Goal: Communication & Community: Answer question/provide support

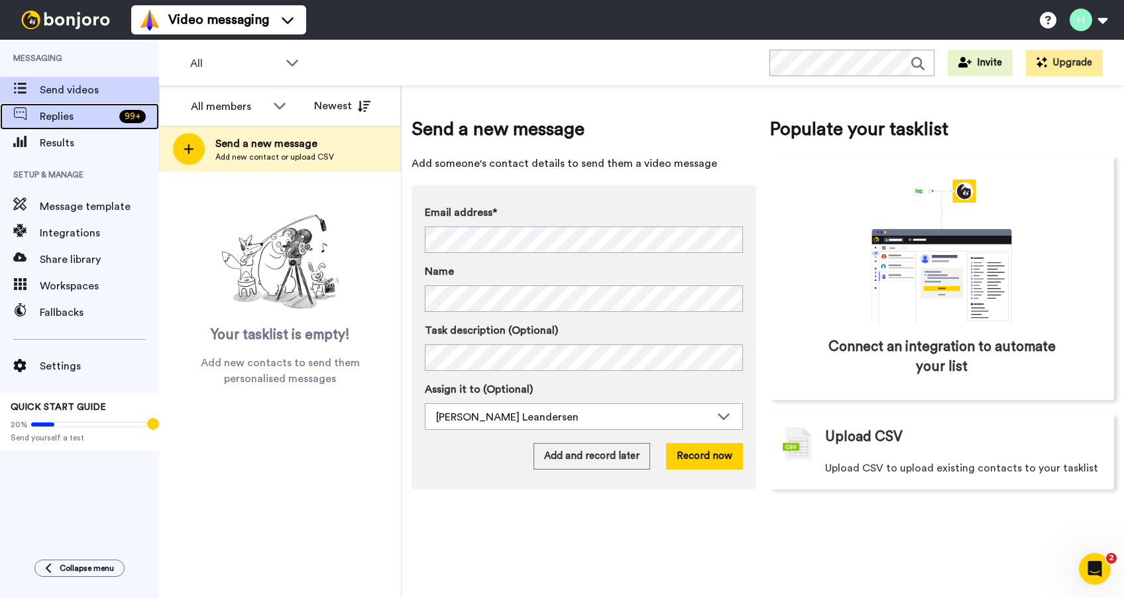
click at [48, 114] on span "Replies" at bounding box center [77, 117] width 74 height 16
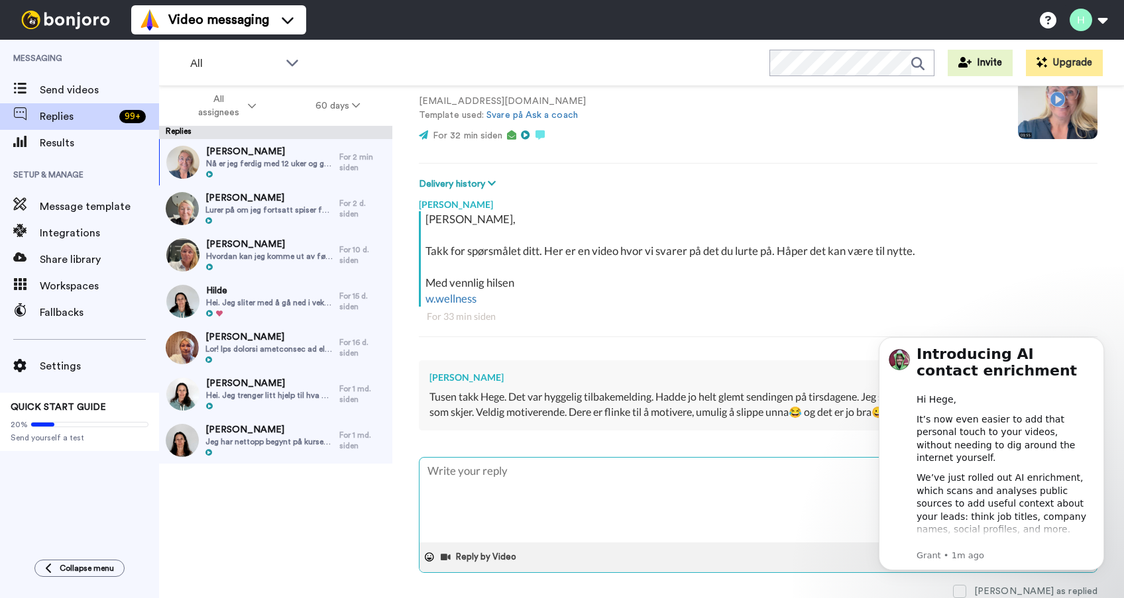
click at [589, 483] on textarea at bounding box center [758, 500] width 677 height 85
type textarea "x"
type textarea "B"
type textarea "x"
type textarea "Ba"
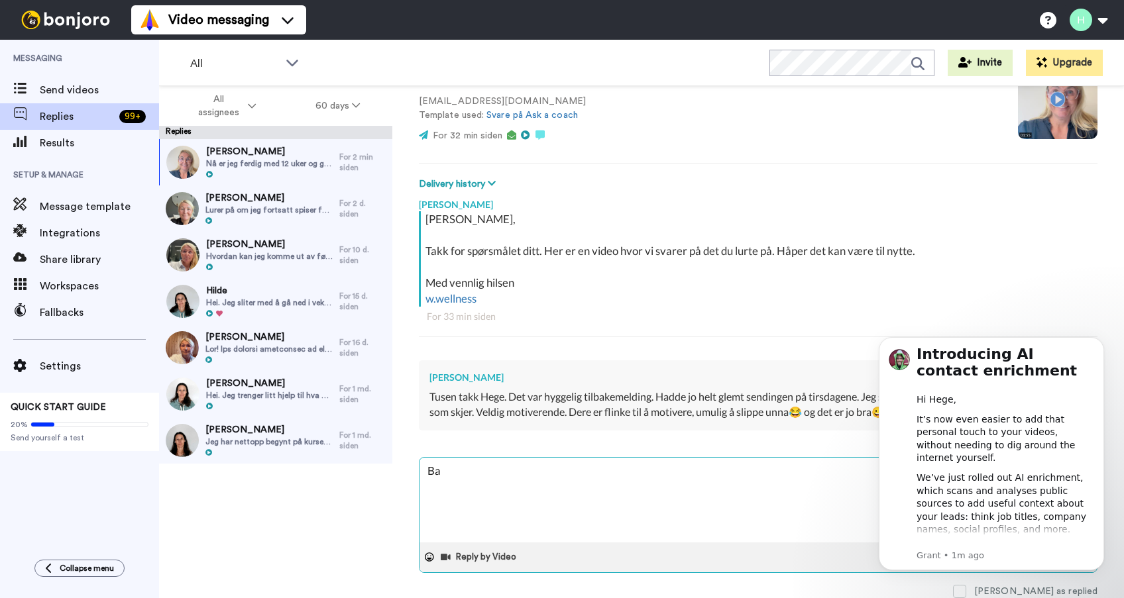
type textarea "x"
type textarea "Bar"
type textarea "x"
type textarea "Bar"
type textarea "x"
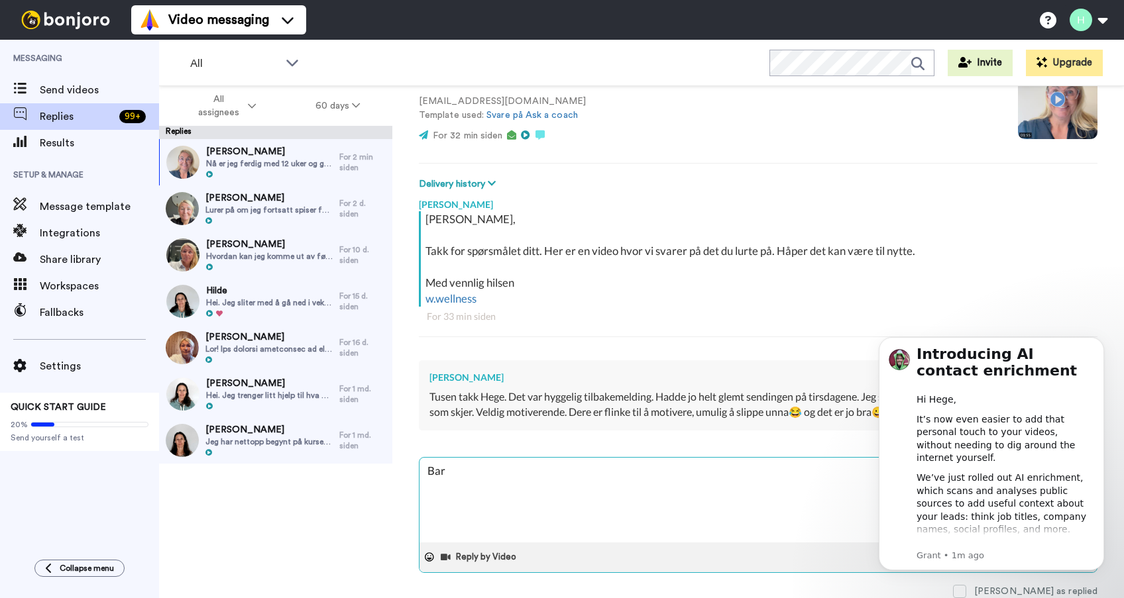
type textarea "Bar"
type textarea "x"
type textarea "Ba"
type textarea "x"
type textarea "B"
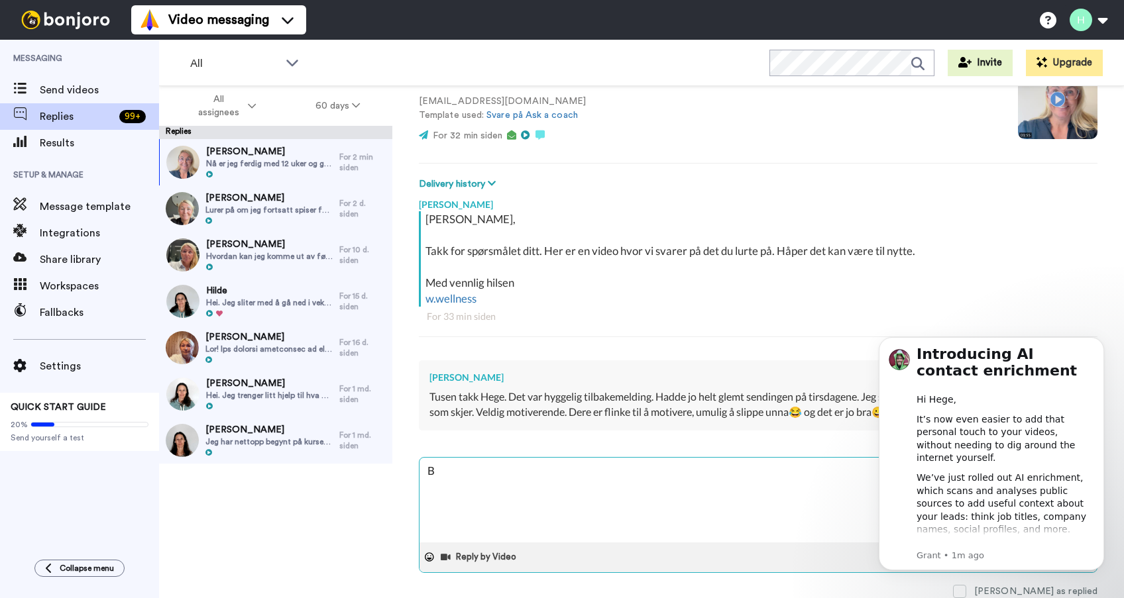
type textarea "x"
type textarea "S"
type textarea "x"
type textarea "Så"
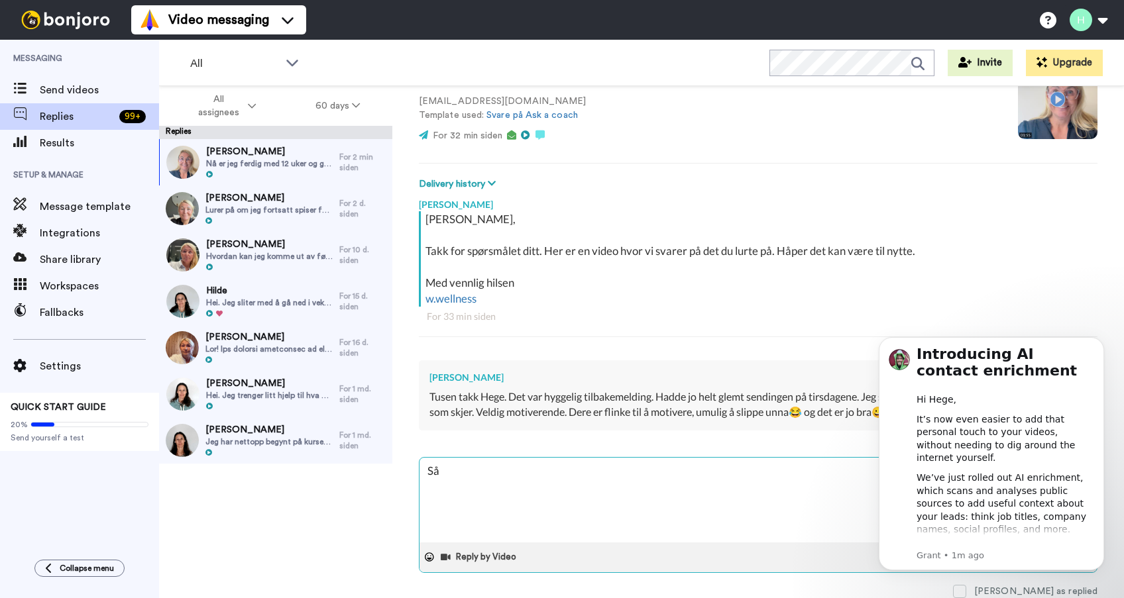
type textarea "x"
type textarea "Så"
type textarea "x"
type textarea "Så b"
type textarea "x"
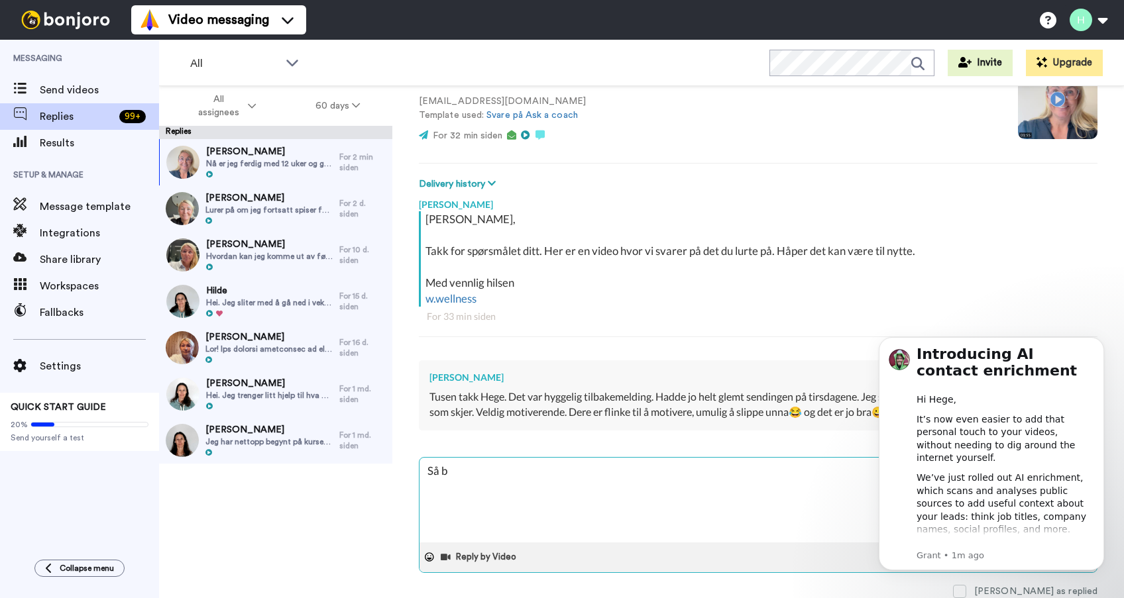
type textarea "Så br"
type textarea "x"
type textarea "Så bra"
type textarea "x"
type textarea "Så bra"
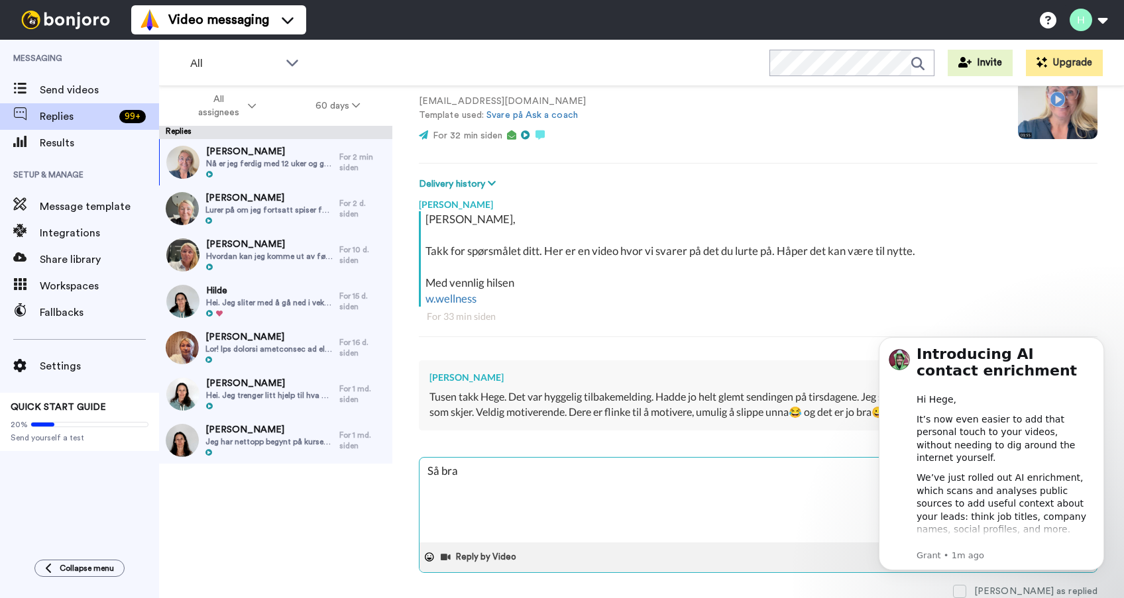
type textarea "x"
type textarea "Så bra å"
type textarea "x"
type textarea "Så bra å"
type textarea "x"
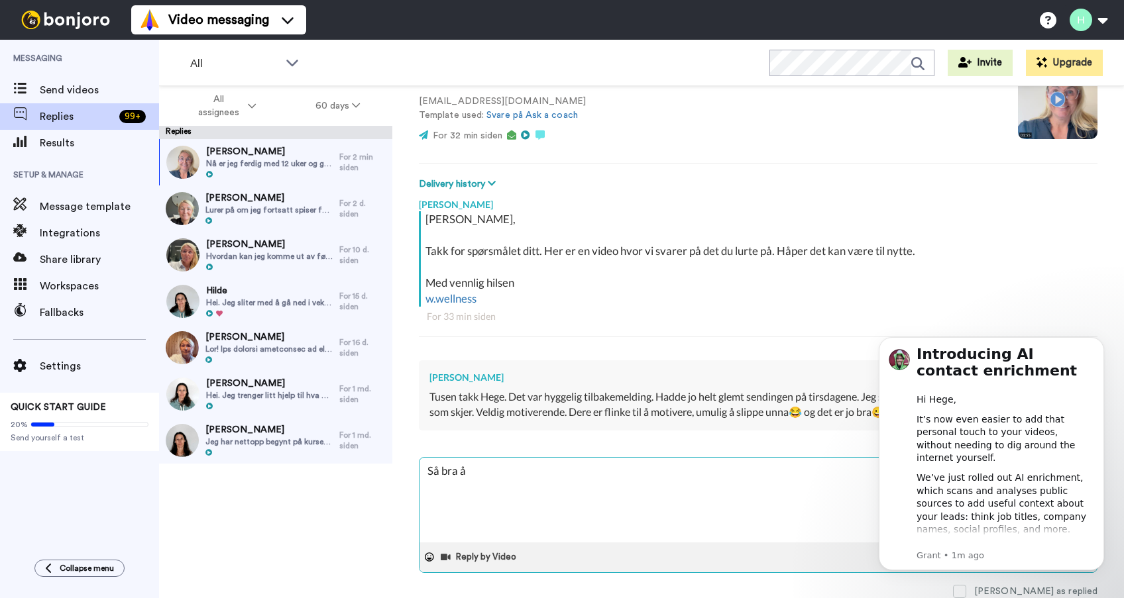
type textarea "Så bra å h"
type textarea "x"
type textarea "Så bra å hø"
type textarea "x"
type textarea "Så bra å hør"
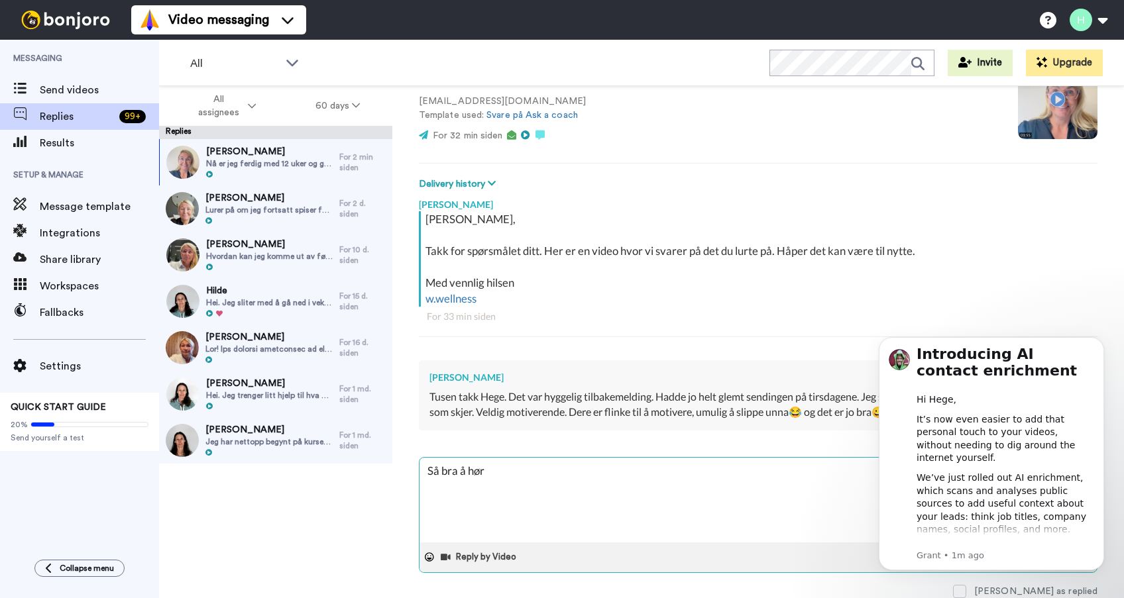
type textarea "x"
type textarea "Så bra å høre"
type textarea "x"
type textarea "Så bra å høre,"
type textarea "x"
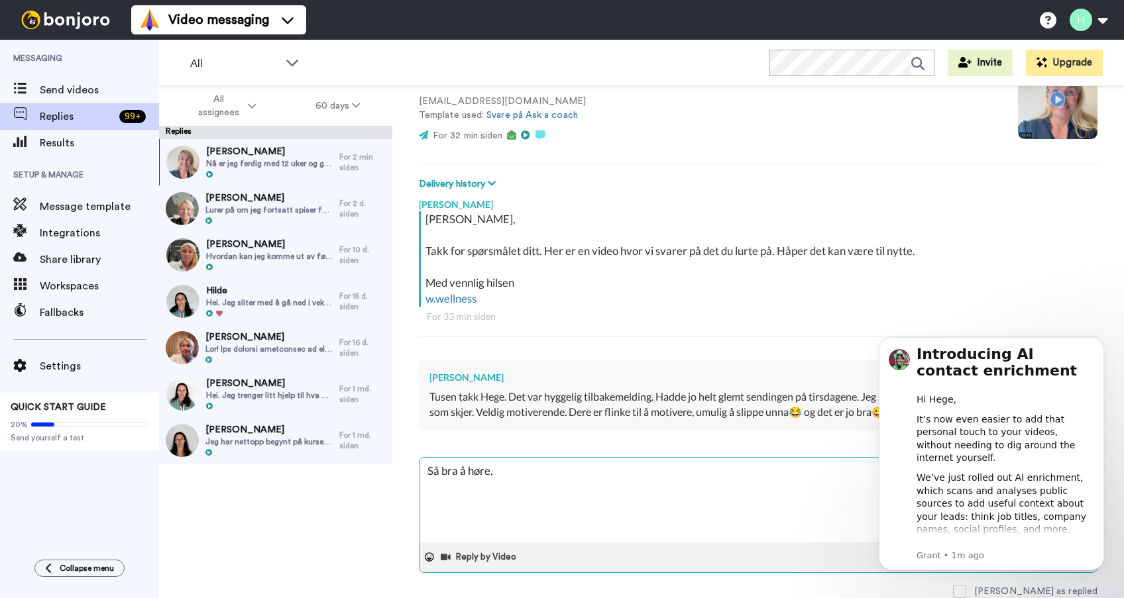
type textarea "Så bra å høre,A"
type textarea "x"
type textarea "Så bra å høre,An"
type textarea "x"
type textarea "Så bra å høre,Ann"
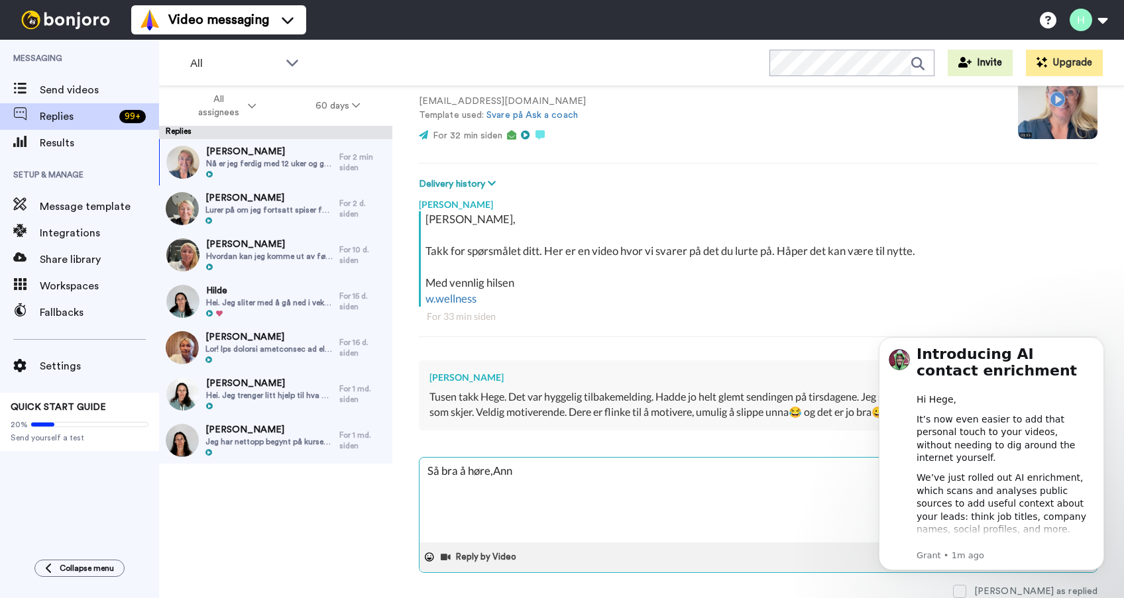
type textarea "x"
type textarea "Så bra å høre,Anne"
type textarea "x"
type textarea "Så bra å høre,Anne"
type textarea "x"
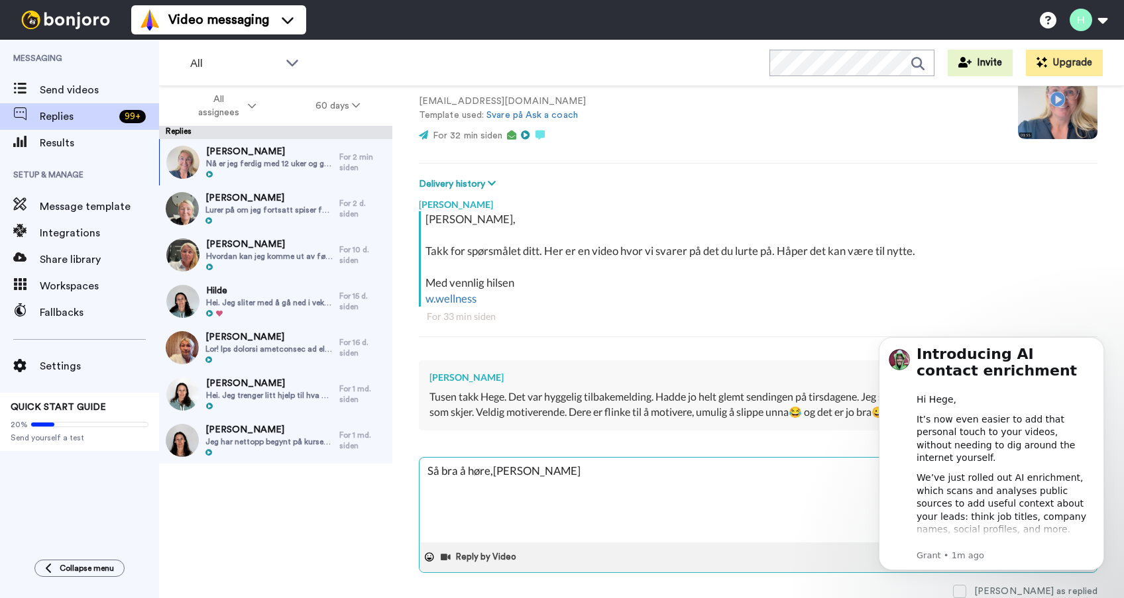
type textarea "Så bra å høre,Anne 😃"
type textarea "x"
type textarea "Så bra å høre,Anne 😃🌿"
click at [494, 473] on textarea "Så bra å høre,Anne 😃🌿" at bounding box center [758, 500] width 677 height 85
type textarea "x"
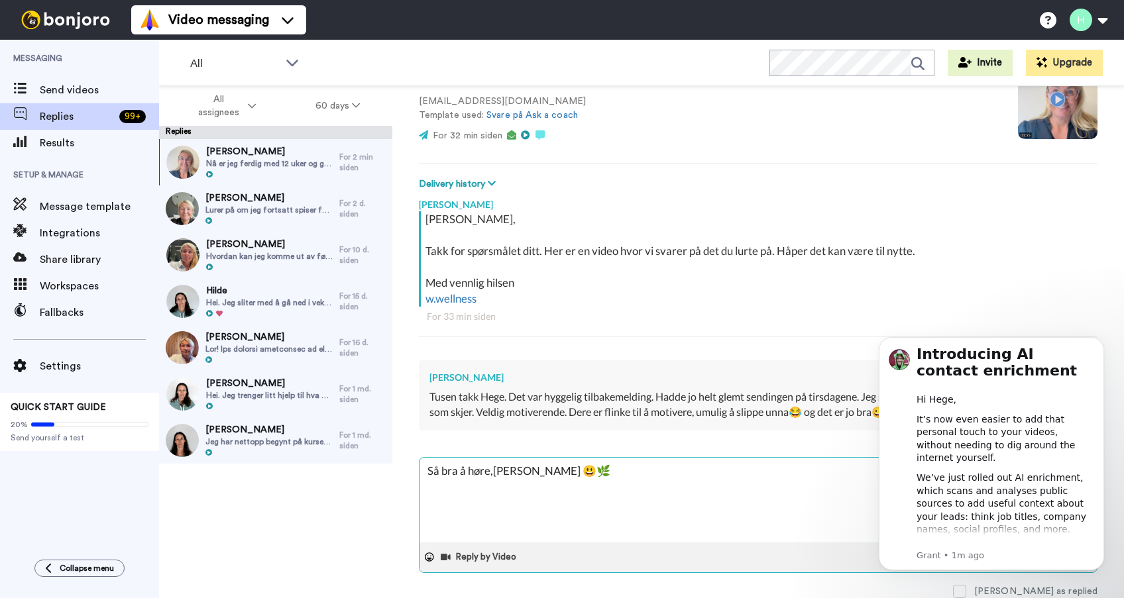
type textarea "Så bra å høre, Anne 😃🌿"
click at [550, 470] on textarea "Så bra å høre, Anne 😃🌿" at bounding box center [758, 500] width 677 height 85
type textarea "x"
type textarea "Så bra å høre, Anne 😃🌿O"
type textarea "x"
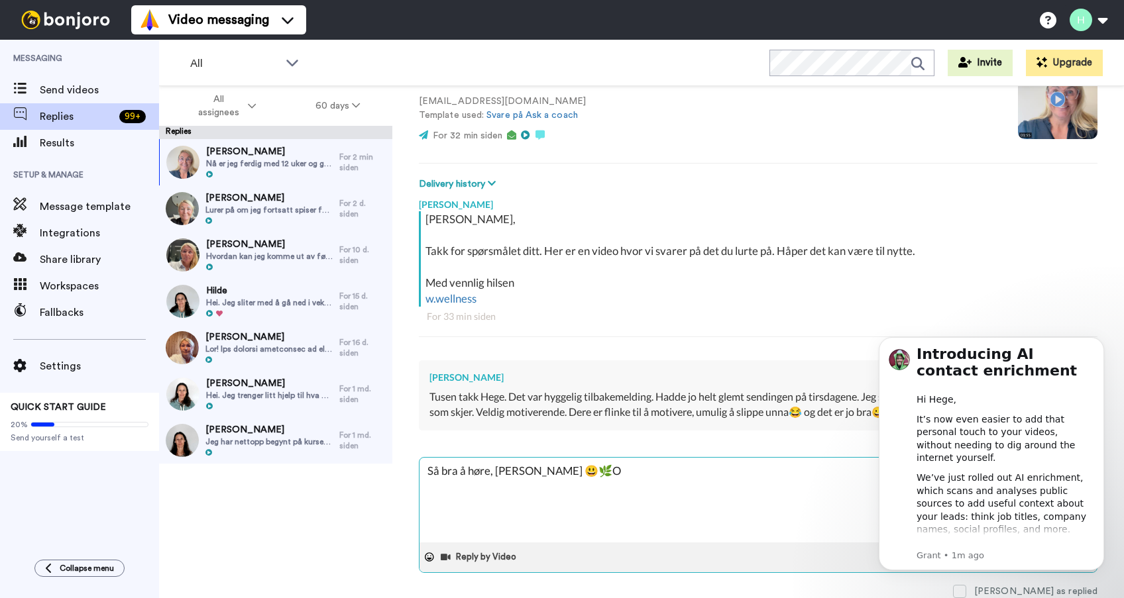
type textarea "Så bra å høre, Anne 😃🌿Og"
type textarea "x"
type textarea "Så bra å høre, Anne 😃🌿Og"
type textarea "x"
type textarea "Så bra å høre, Anne 😃🌿Og t"
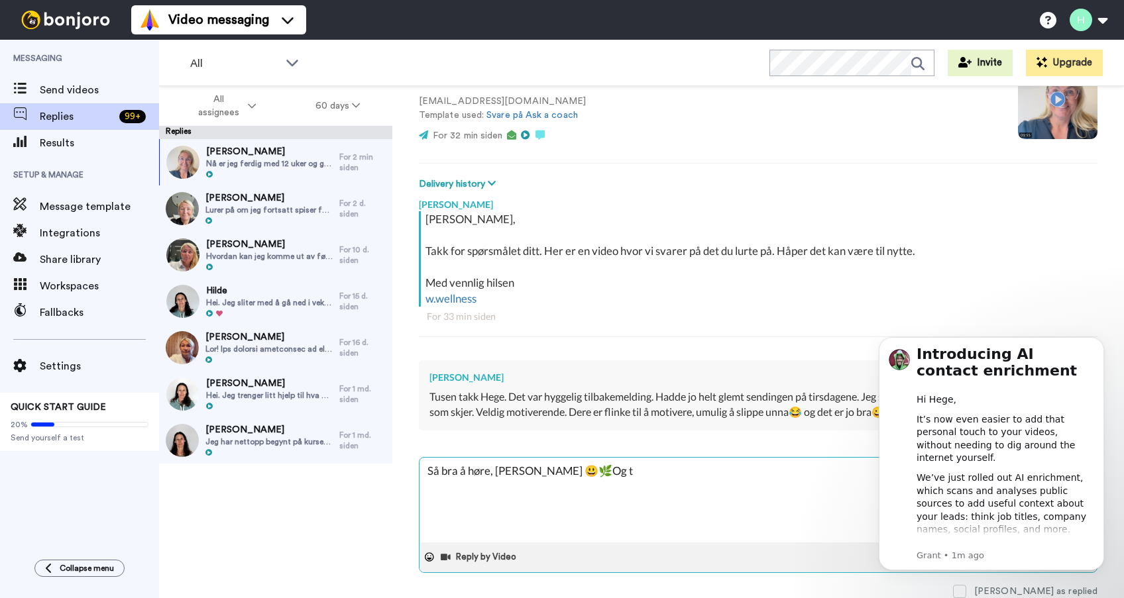
type textarea "x"
type textarea "Så bra å høre, Anne 😃🌿Og tu"
type textarea "x"
type textarea "Så bra å høre, Anne 😃🌿Og tus"
type textarea "x"
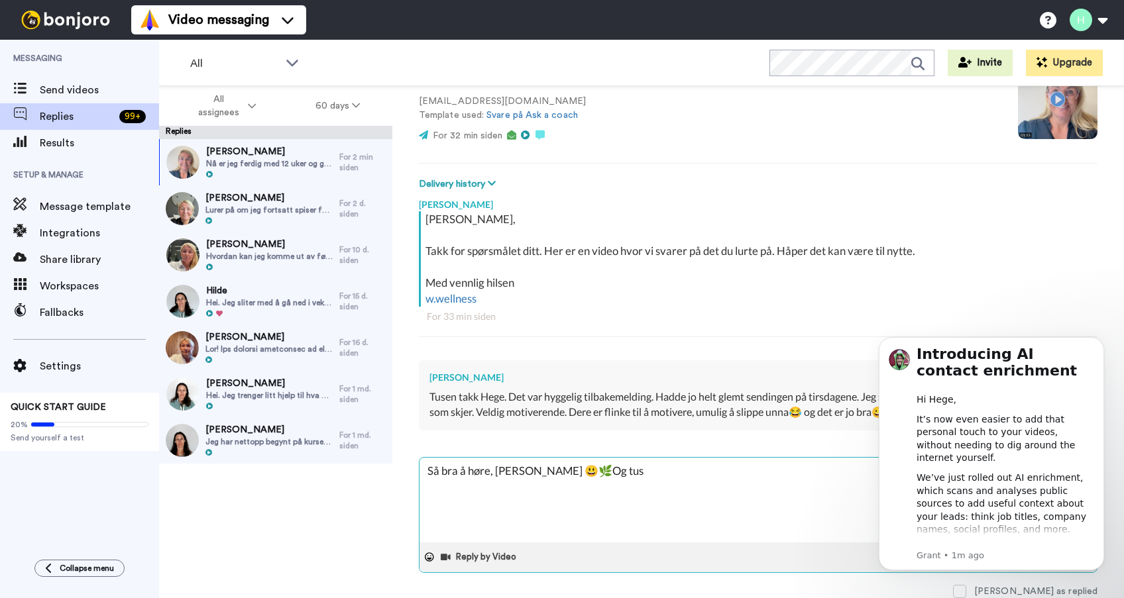
type textarea "Så bra å høre, Anne 😃🌿Og tuse"
type textarea "x"
type textarea "Så bra å høre, Anne 😃🌿Og tusen"
type textarea "x"
type textarea "Så bra å høre, Anne 😃🌿Og tusen"
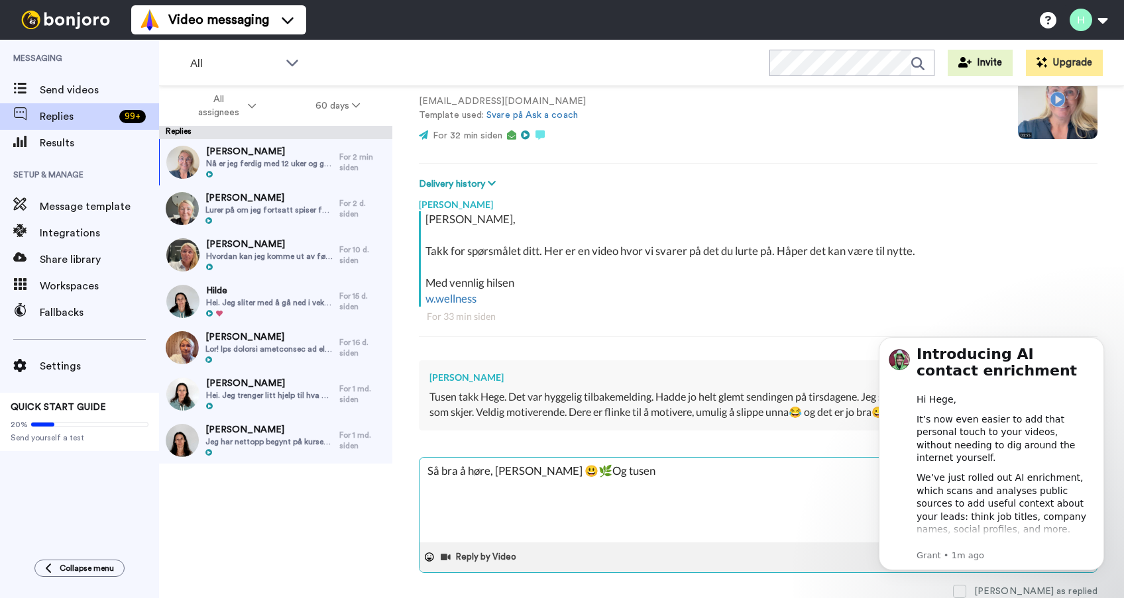
type textarea "x"
type textarea "Så bra å høre, Anne 😃🌿Og tusen t"
type textarea "x"
type textarea "Så bra å høre, Anne 😃🌿Og tusen ta"
type textarea "x"
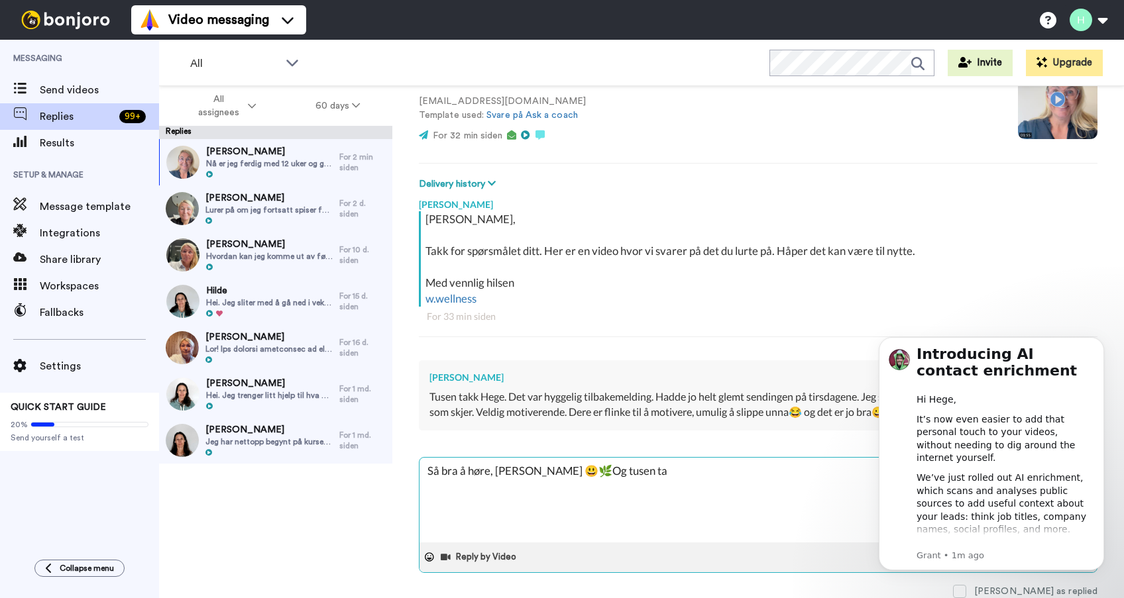
type textarea "Så bra å høre, Anne 😃🌿Og tusen tak"
type textarea "x"
type textarea "Så bra å høre, Anne 😃🌿Og tusen takk"
type textarea "x"
type textarea "Så bra å høre, Anne 😃🌿Og tusen takk"
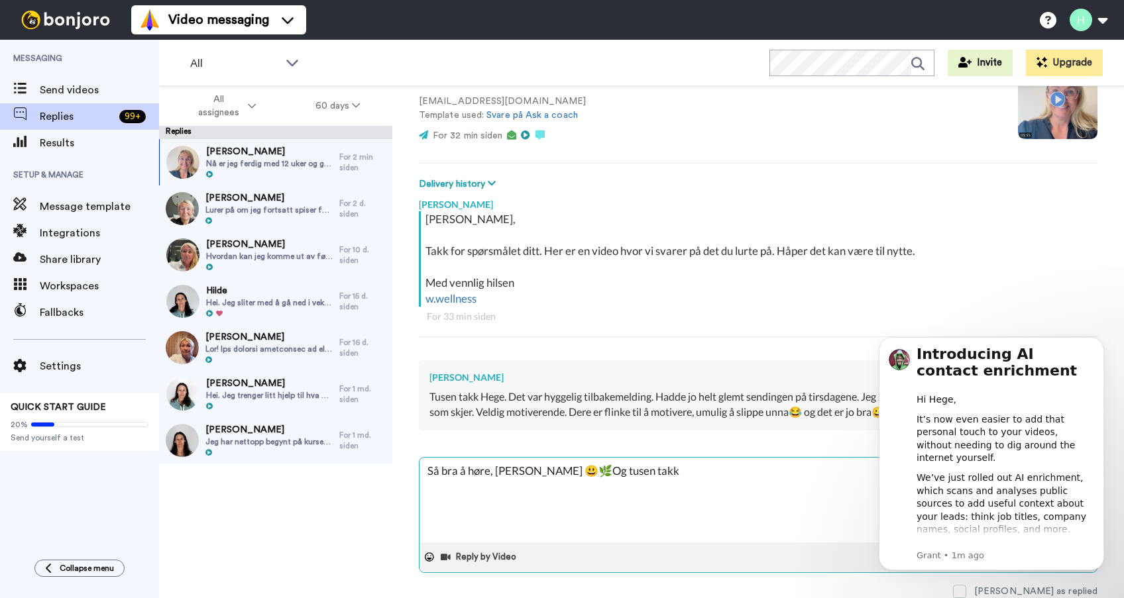
type textarea "x"
type textarea "Så bra å høre, Anne 😃🌿Og tusen takk f"
type textarea "x"
type textarea "Så bra å høre, Anne 😃🌿Og tusen takk fo"
type textarea "x"
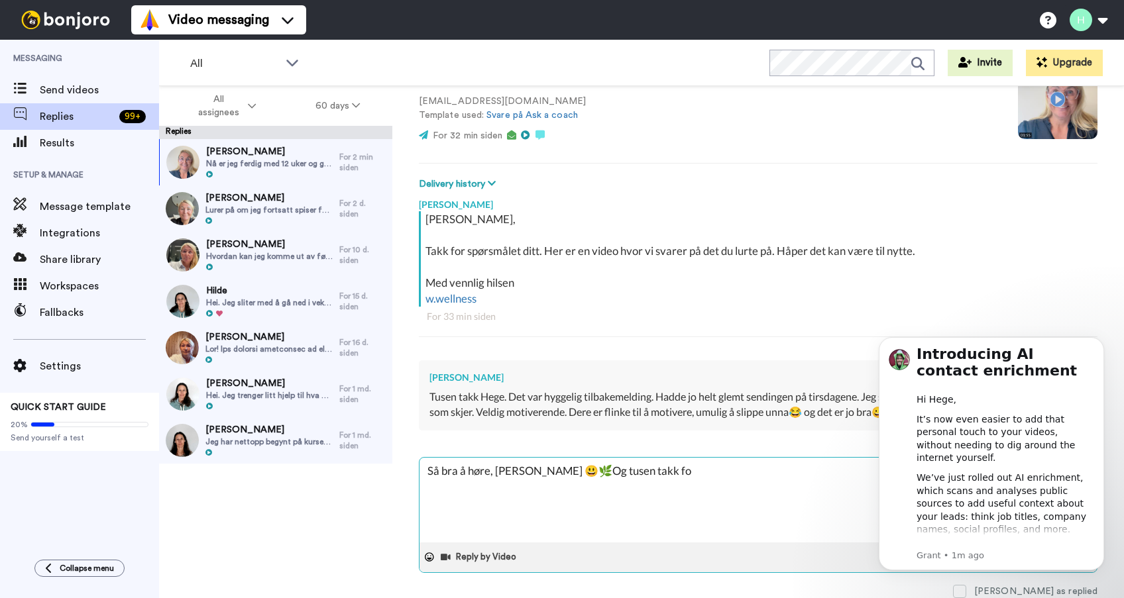
type textarea "Så bra å høre, Anne 😃🌿Og tusen takk for"
type textarea "x"
type textarea "Så bra å høre, Anne 😃🌿Og tusen takk for"
type textarea "x"
type textarea "Så bra å høre, Anne 😃🌿Og tusen takk for f"
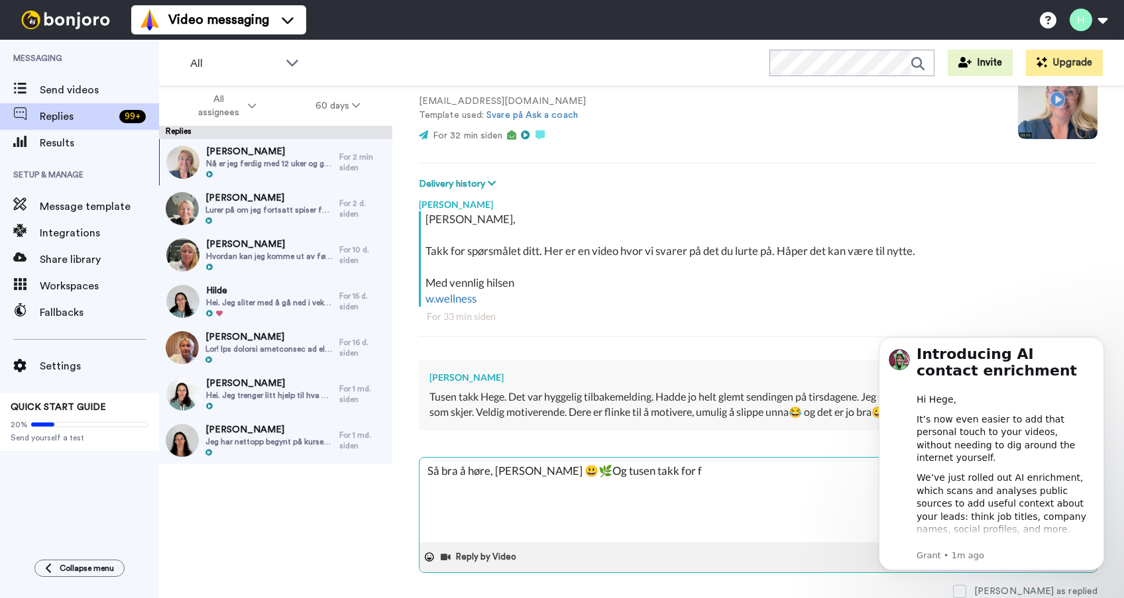
type textarea "x"
type textarea "Så bra å høre, Anne 😃🌿Og tusen takk for fi"
type textarea "x"
type textarea "Så bra å høre, Anne 😃🌿Og tusen takk for fin"
type textarea "x"
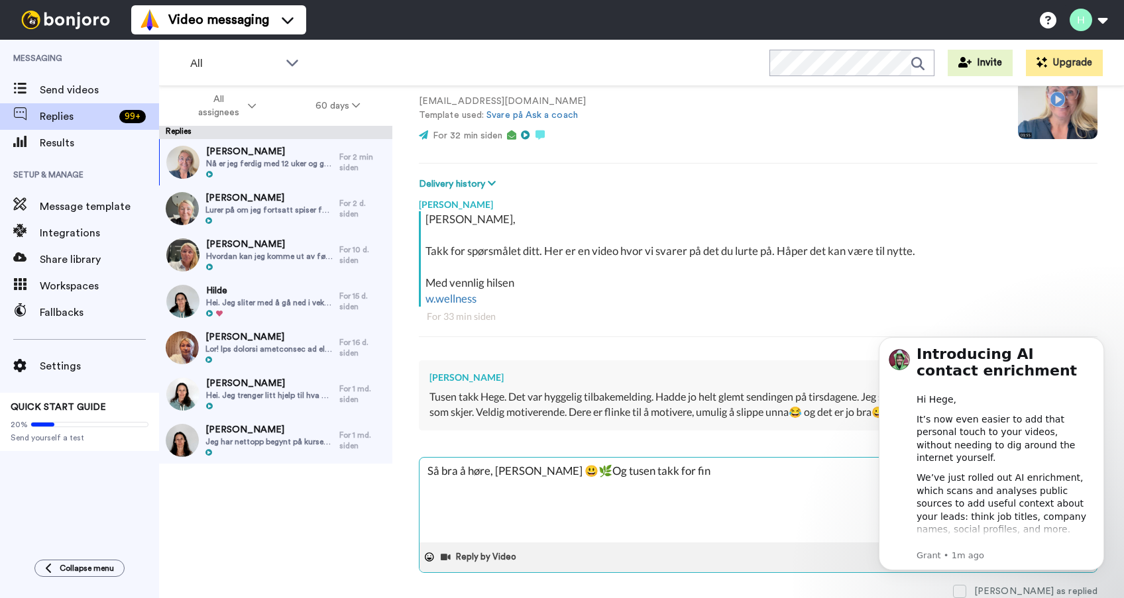
type textarea "Så bra å høre, Anne 😃🌿Og tusen takk for fin"
type textarea "x"
type textarea "Så bra å høre, Anne 😃🌿Og tusen takk for fin t"
type textarea "x"
type textarea "Så bra å høre, Anne 😃🌿Og tusen takk for fin ti"
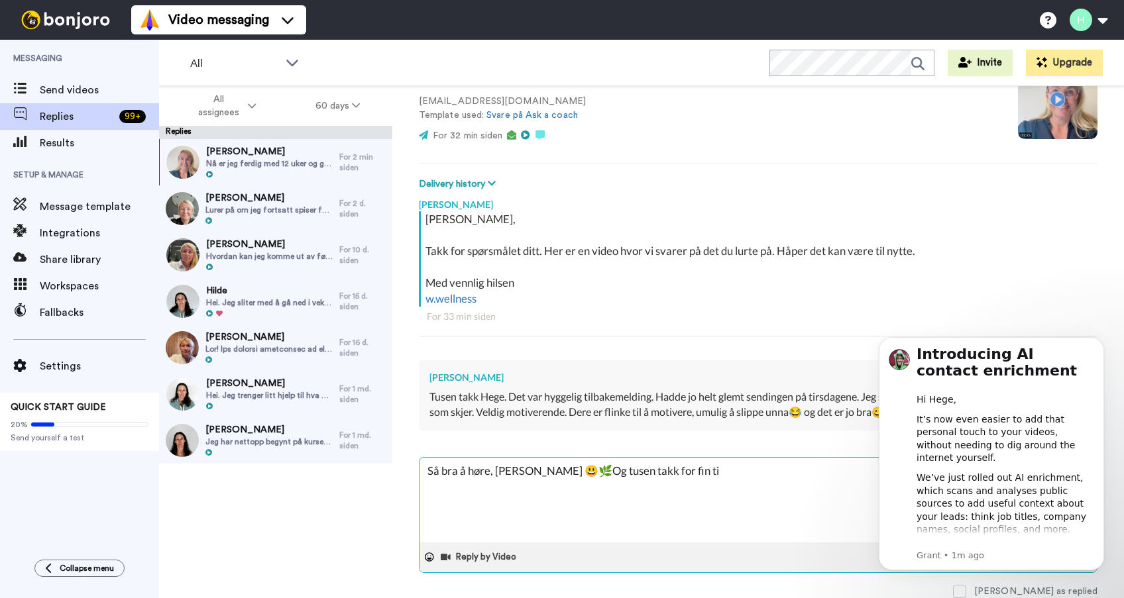
type textarea "x"
type textarea "Så bra å høre, Anne 😃🌿Og tusen takk for fin til"
type textarea "x"
type textarea "Så bra å høre, Anne 😃🌿Og tusen takk for fin tilb"
type textarea "x"
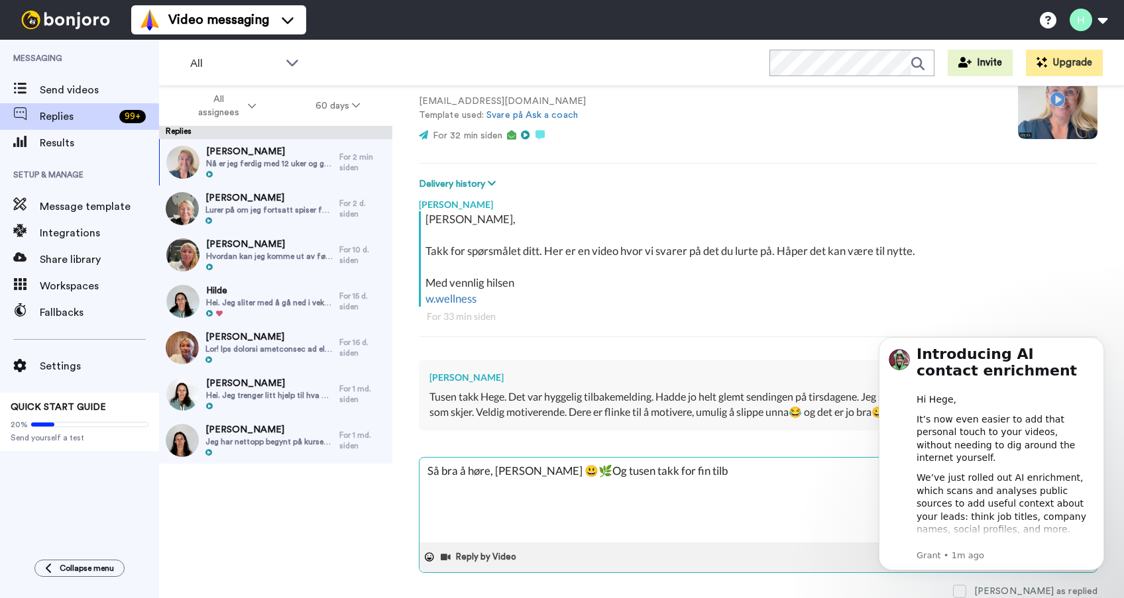
type textarea "Så bra å høre, Anne 😃🌿Og tusen takk for fin tilba"
type textarea "x"
type textarea "Så bra å høre, Anne 😃🌿Og tusen takk for fin tilbak"
type textarea "x"
type textarea "Så bra å høre, Anne 😃🌿Og tusen takk for fin tilbake"
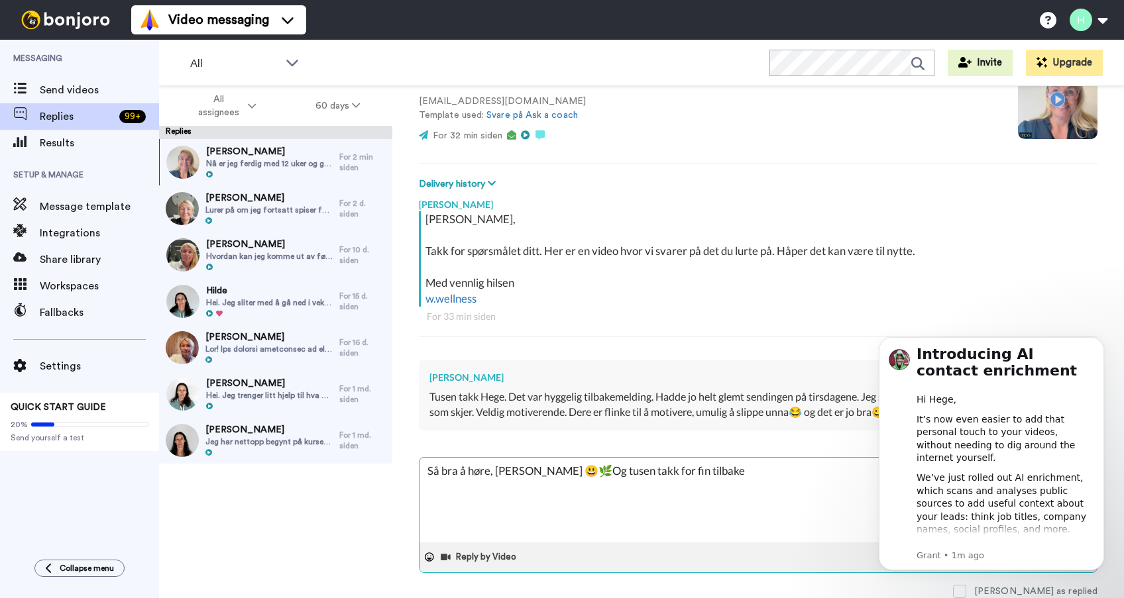
type textarea "x"
type textarea "Så bra å høre, Anne 😃🌿Og tusen takk for fin tilbakem"
type textarea "x"
type textarea "Så bra å høre, Anne 😃🌿Og tusen takk for fin tilbakeme"
type textarea "x"
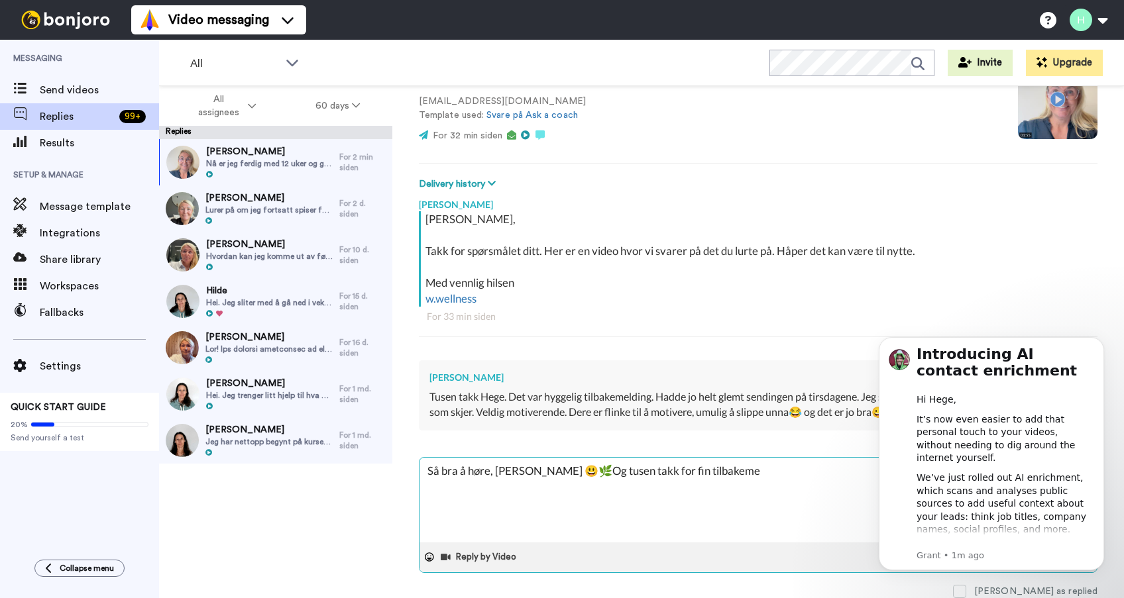
type textarea "Så bra å høre, Anne 😃🌿Og tusen takk for fin tilbakemel"
type textarea "x"
type textarea "Så bra å høre, Anne 😃🌿Og tusen takk for fin tilbakemeld"
type textarea "x"
type textarea "Så bra å høre, Anne 😃🌿Og tusen takk for fin tilbakemeldi"
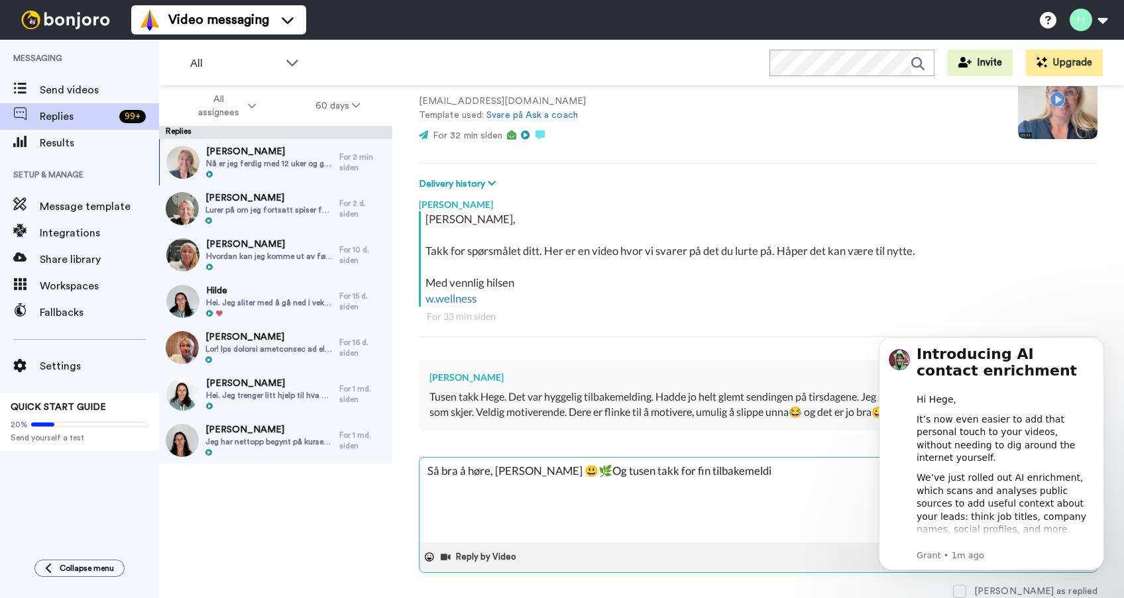
type textarea "x"
type textarea "Så bra å høre, Anne 😃🌿Og tusen takk for fin tilbakemeldin"
type textarea "x"
type textarea "Så bra å høre, Anne 😃🌿Og tusen takk for fin tilbakemelding"
type textarea "x"
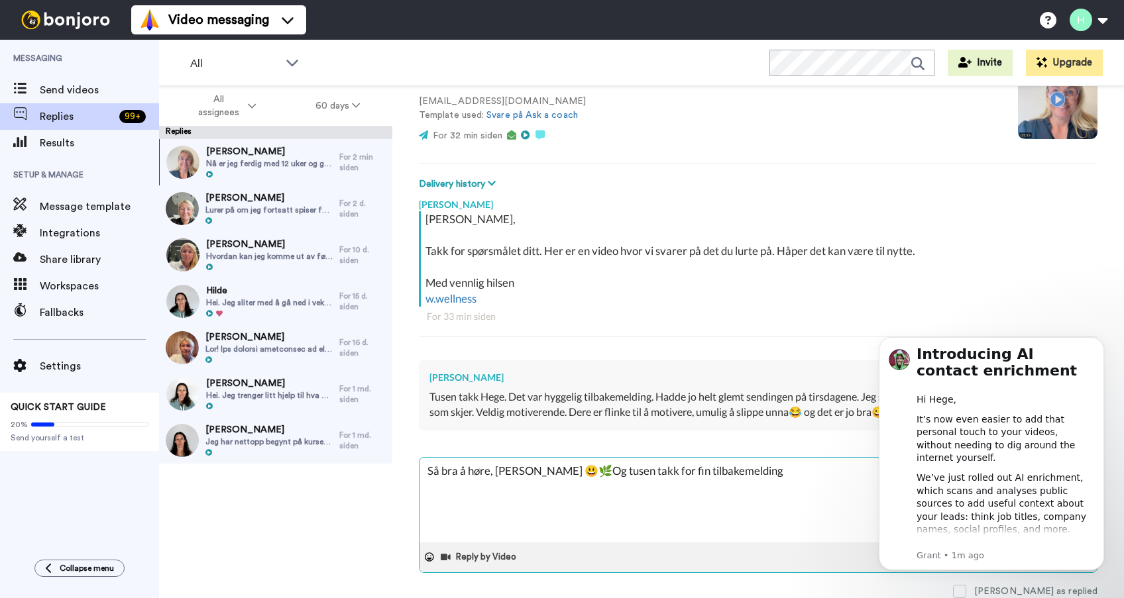
type textarea "Så bra å høre, Anne 😃🌿Og tusen takk for fin tilbakemelding."
type textarea "x"
type textarea "Så bra å høre, Anne 😃🌿Og tusen takk for fin tilbakemelding."
click at [1033, 243] on div "Hei Anne Mohn Lian, Takk for spørsmålet ditt. Her er en video hvor vi svarer på…" at bounding box center [760, 258] width 669 height 95
click at [815, 482] on textarea "Så bra å høre, Anne 😃🌿Og tusen takk for fin tilbakemelding." at bounding box center [758, 500] width 677 height 85
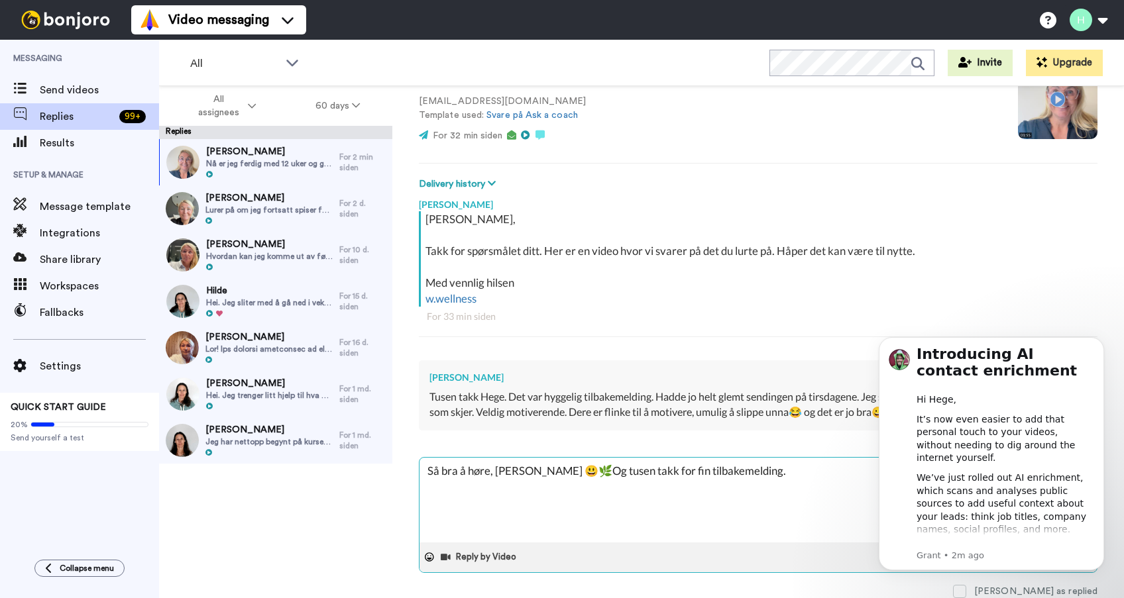
type textarea "x"
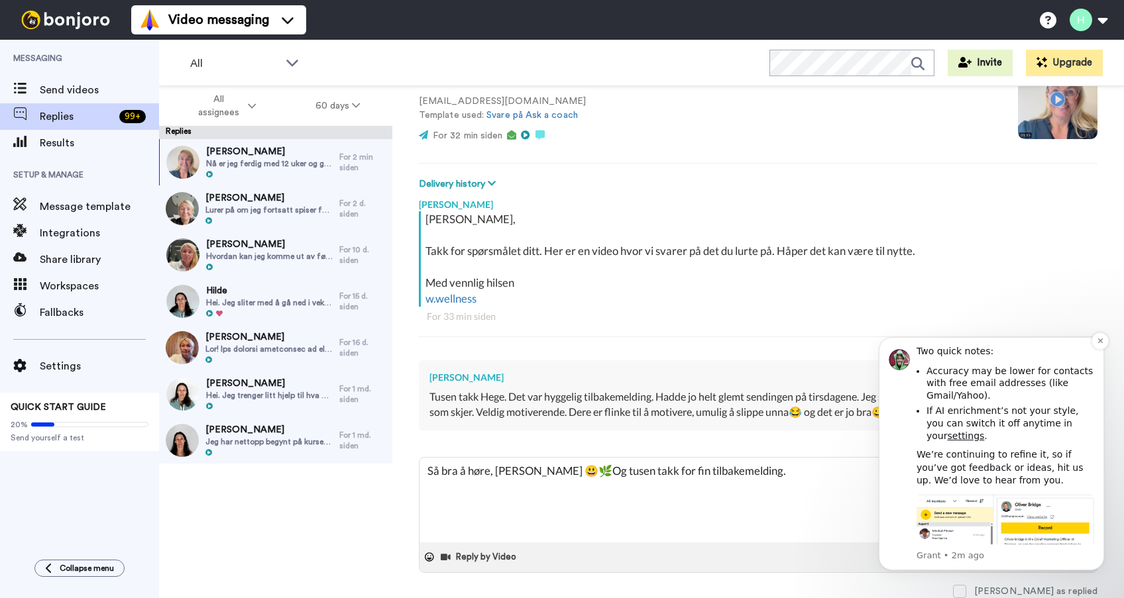
scroll to position [387, 0]
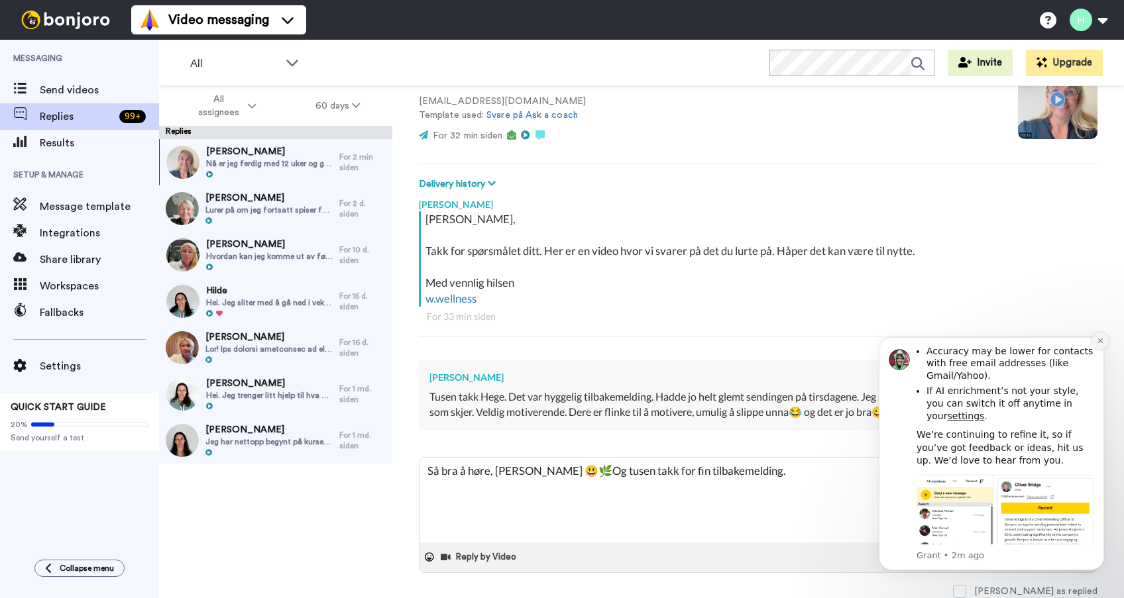
type textarea "Så bra å høre, Anne 😃🌿Og tusen takk for fin tilbakemelding."
click at [1098, 338] on icon "Dismiss notification" at bounding box center [1100, 340] width 7 height 7
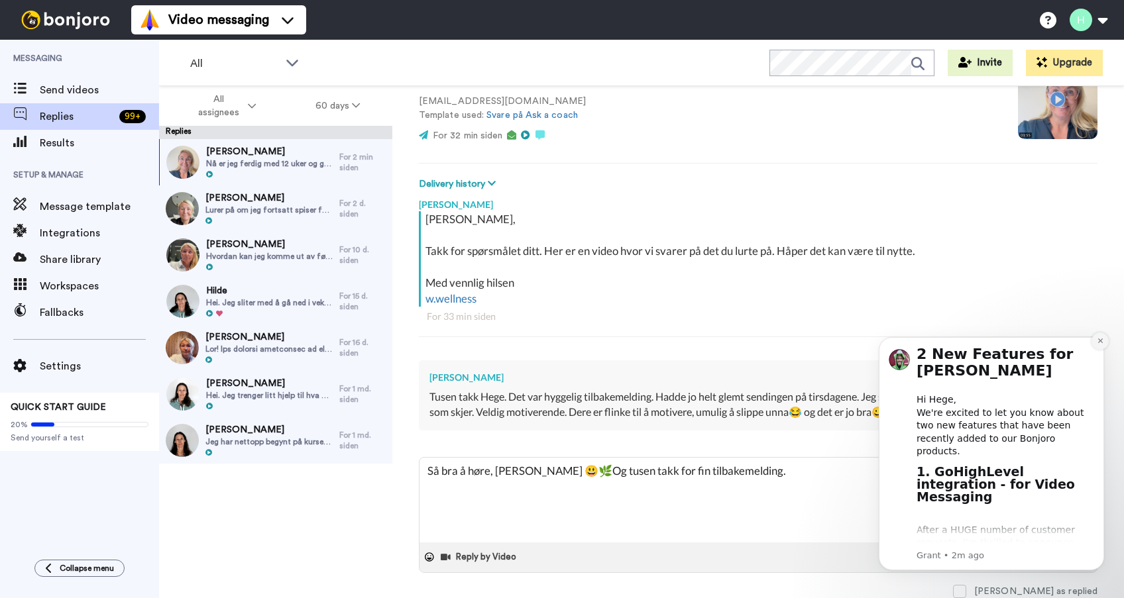
click at [1098, 343] on icon "Dismiss notification" at bounding box center [1100, 341] width 5 height 5
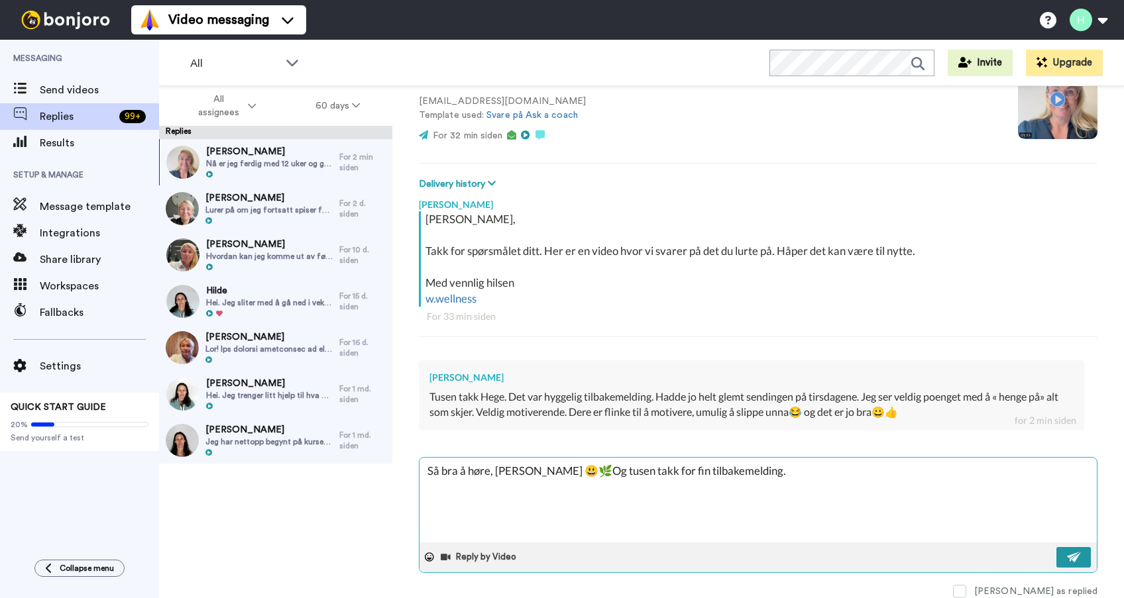
click at [1067, 559] on img at bounding box center [1074, 557] width 15 height 11
type textarea "x"
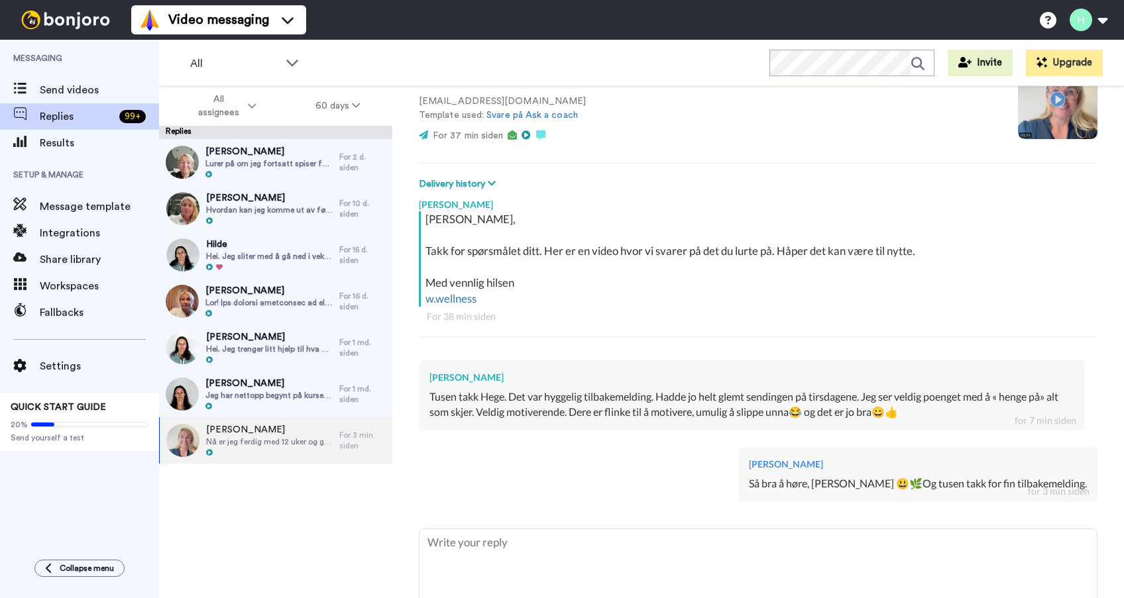
scroll to position [133, 0]
type textarea "x"
click at [82, 90] on span "Send videos" at bounding box center [99, 90] width 119 height 16
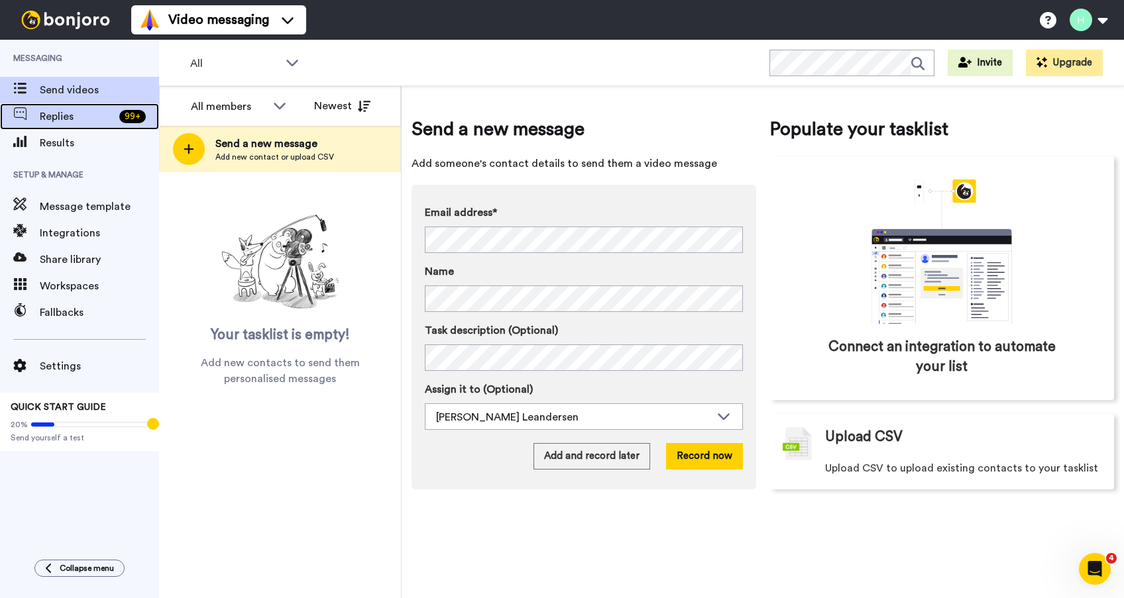
click at [130, 116] on div "99 +" at bounding box center [132, 116] width 27 height 13
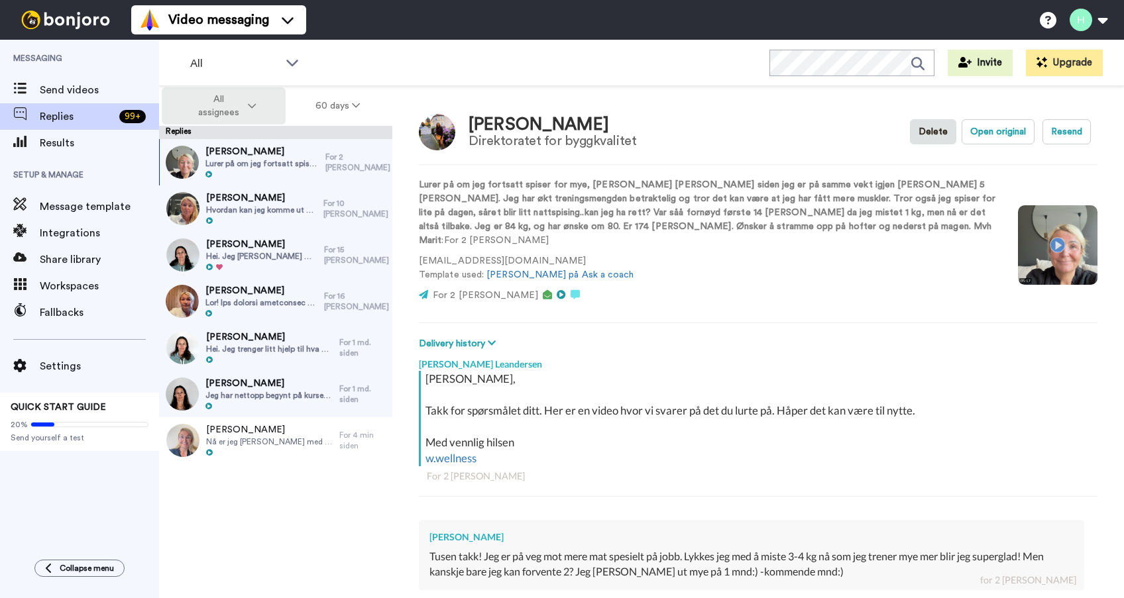
click at [253, 105] on icon at bounding box center [252, 105] width 8 height 9
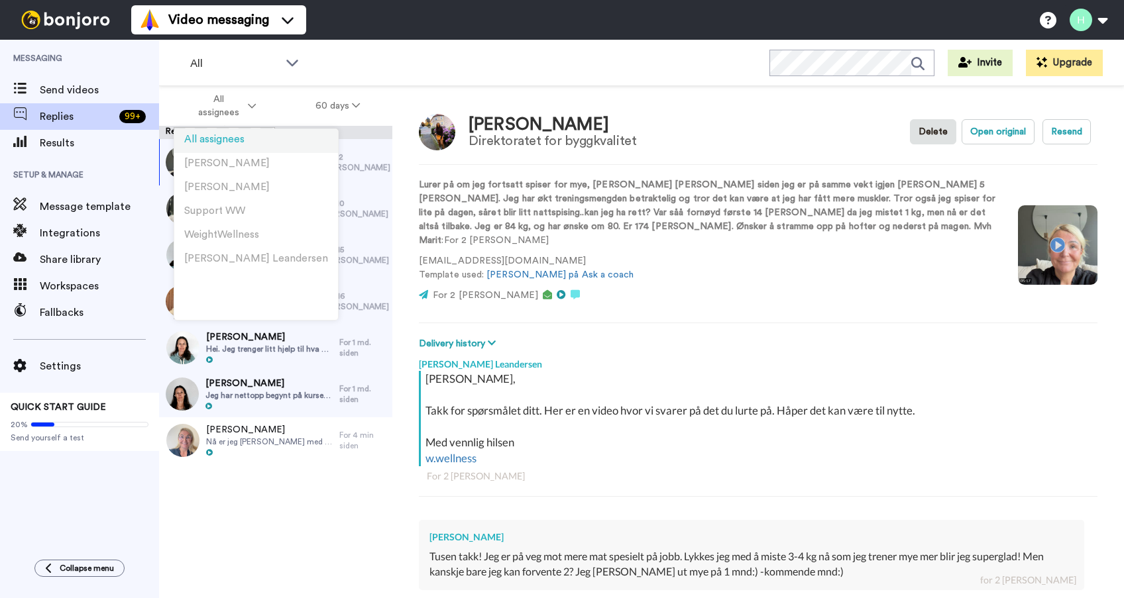
click at [235, 135] on span "All assignees" at bounding box center [214, 140] width 60 height 10
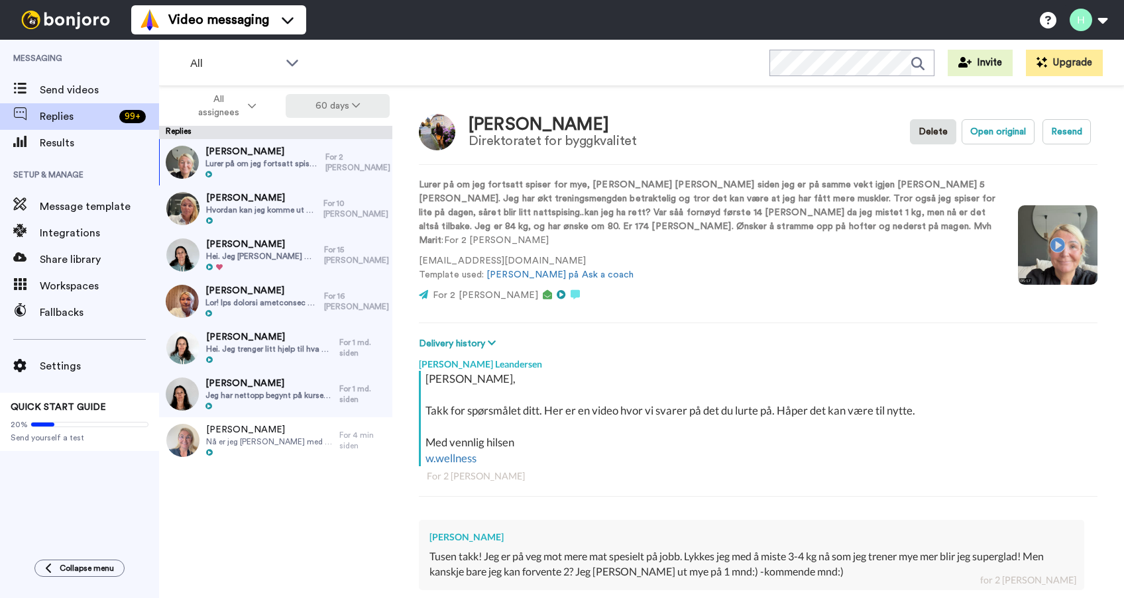
click at [356, 105] on icon at bounding box center [356, 105] width 8 height 9
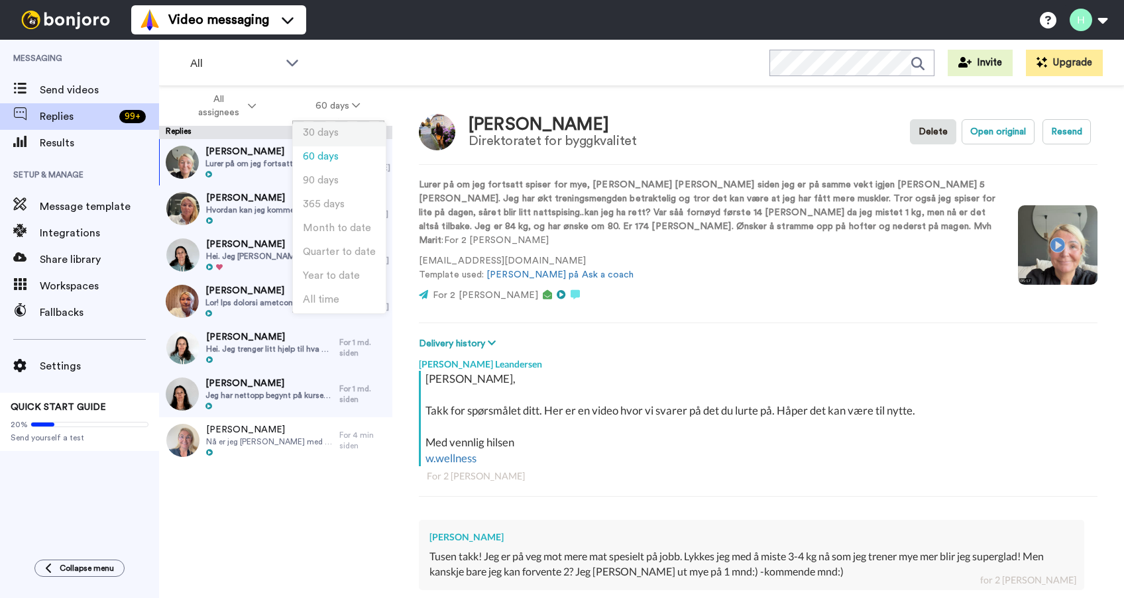
click at [331, 129] on span "30 days" at bounding box center [321, 133] width 36 height 10
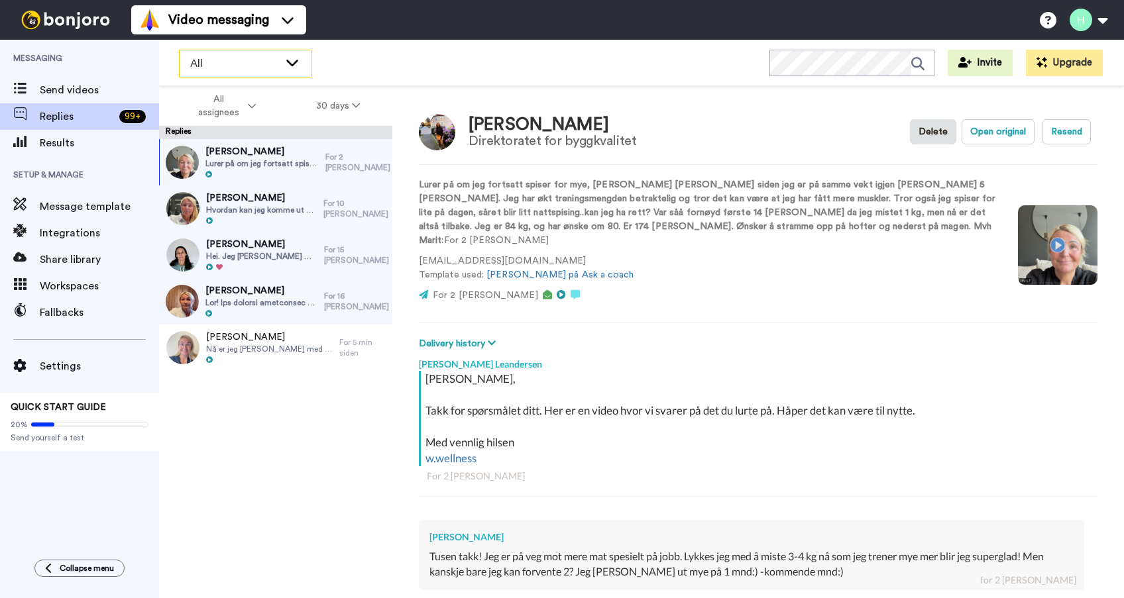
click at [290, 64] on icon at bounding box center [292, 63] width 12 height 7
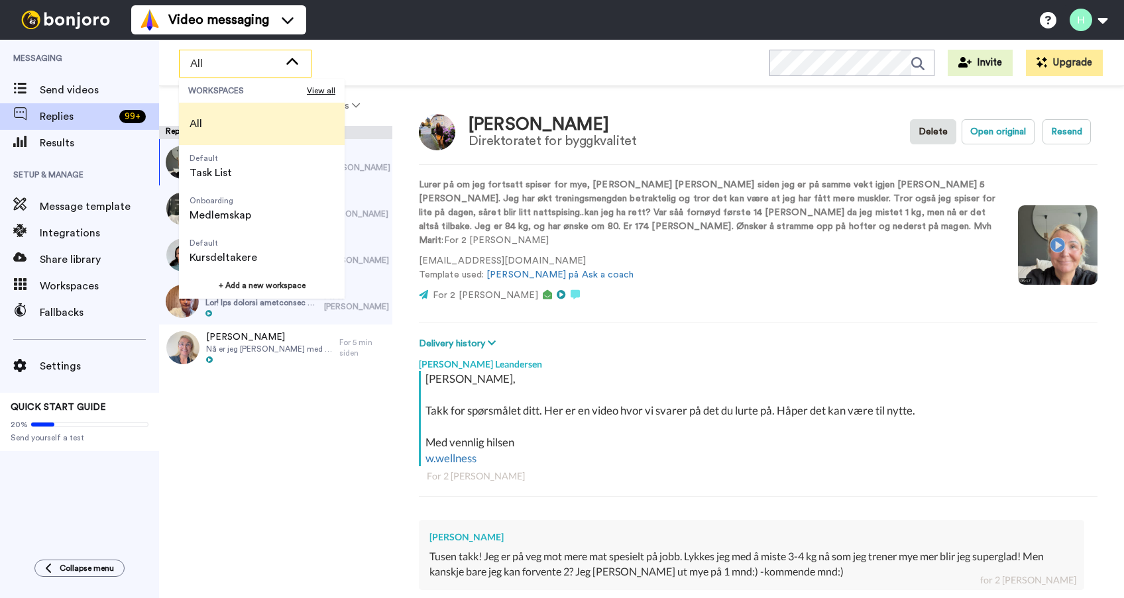
click at [259, 115] on li "All" at bounding box center [262, 124] width 166 height 42
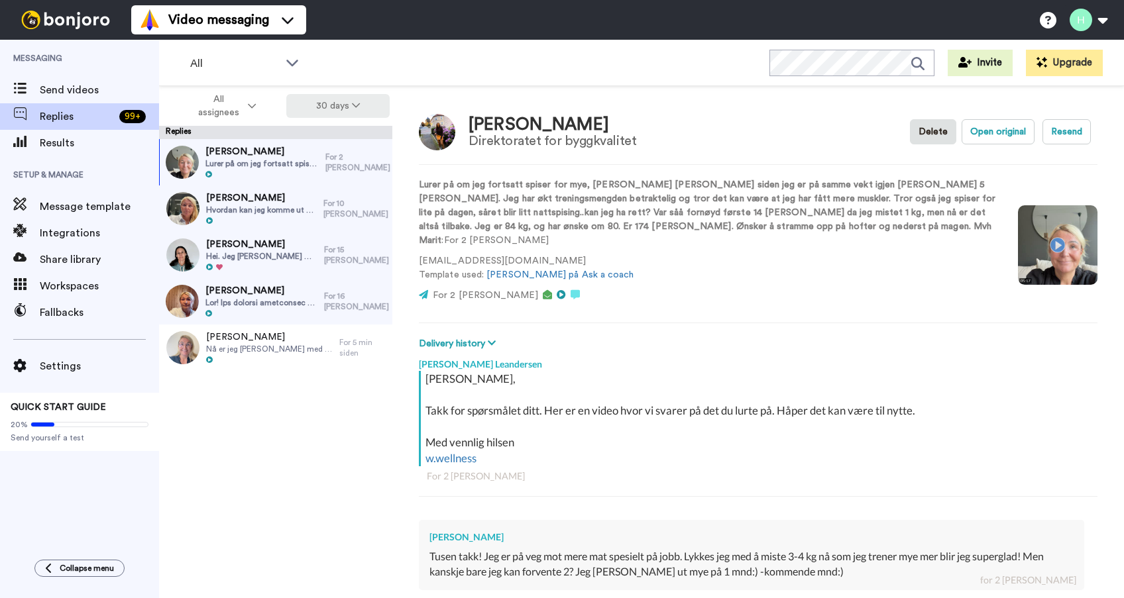
click at [349, 107] on button "30 days" at bounding box center [338, 106] width 104 height 24
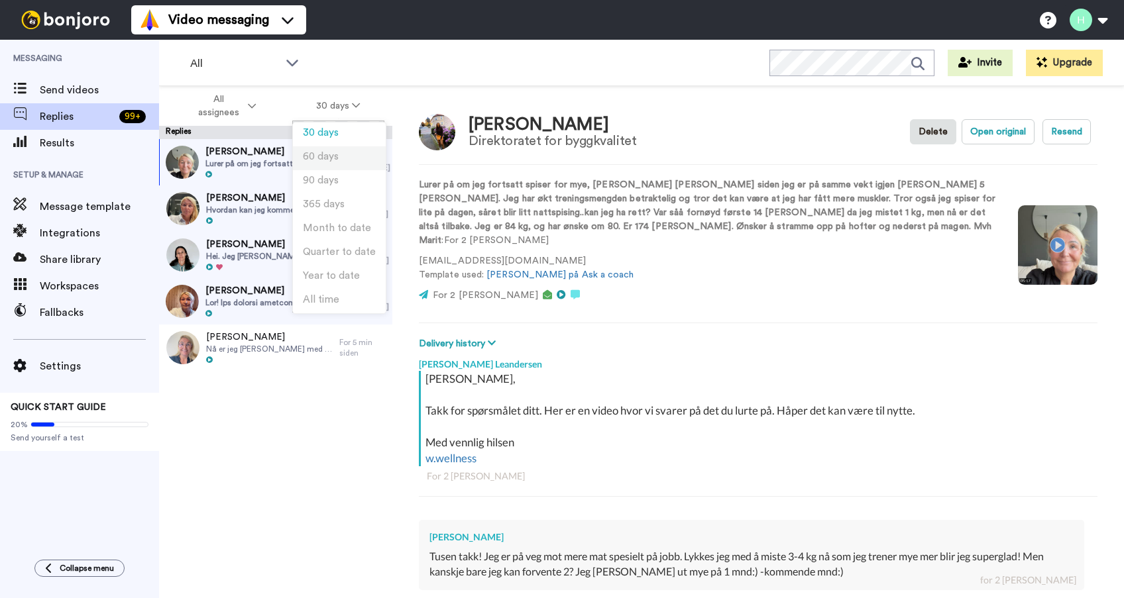
click at [335, 152] on span "60 days" at bounding box center [321, 157] width 36 height 10
type textarea "x"
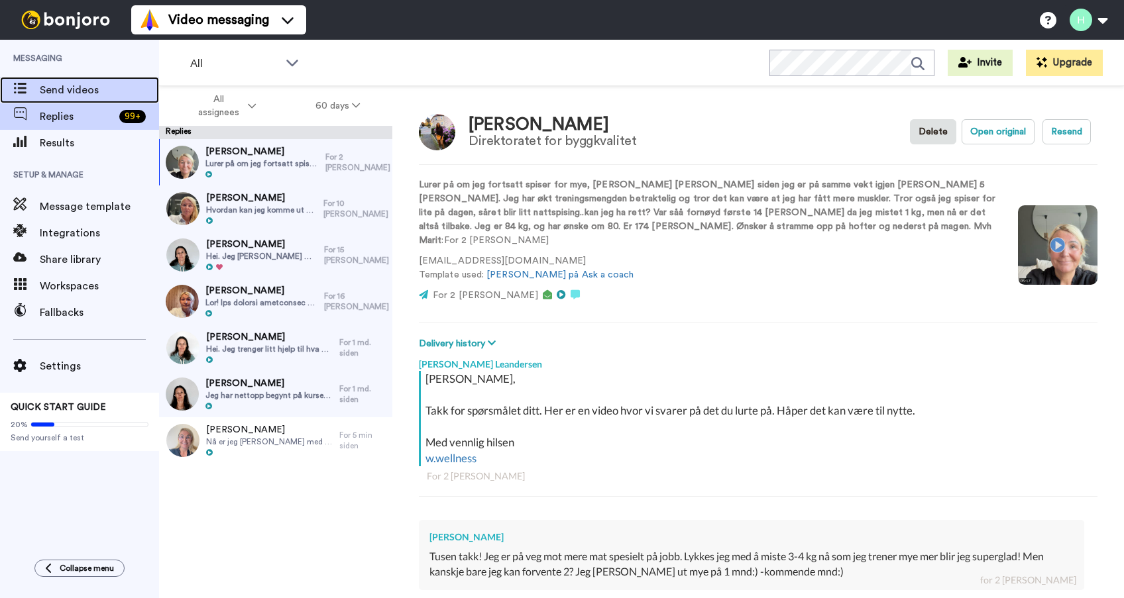
click at [89, 91] on span "Send videos" at bounding box center [99, 90] width 119 height 16
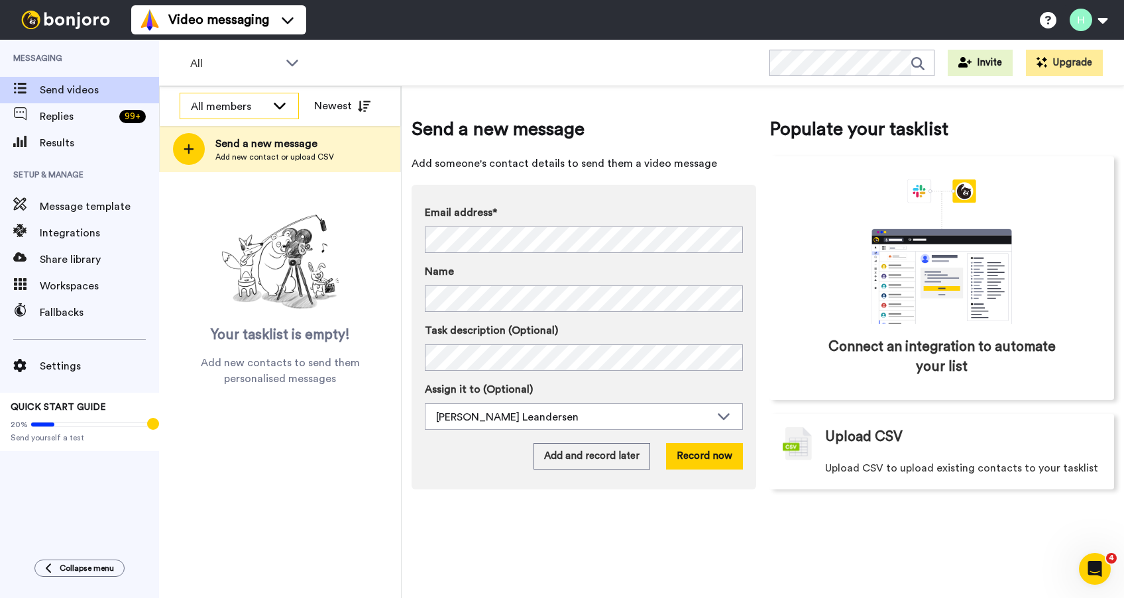
click at [281, 107] on icon at bounding box center [280, 106] width 12 height 7
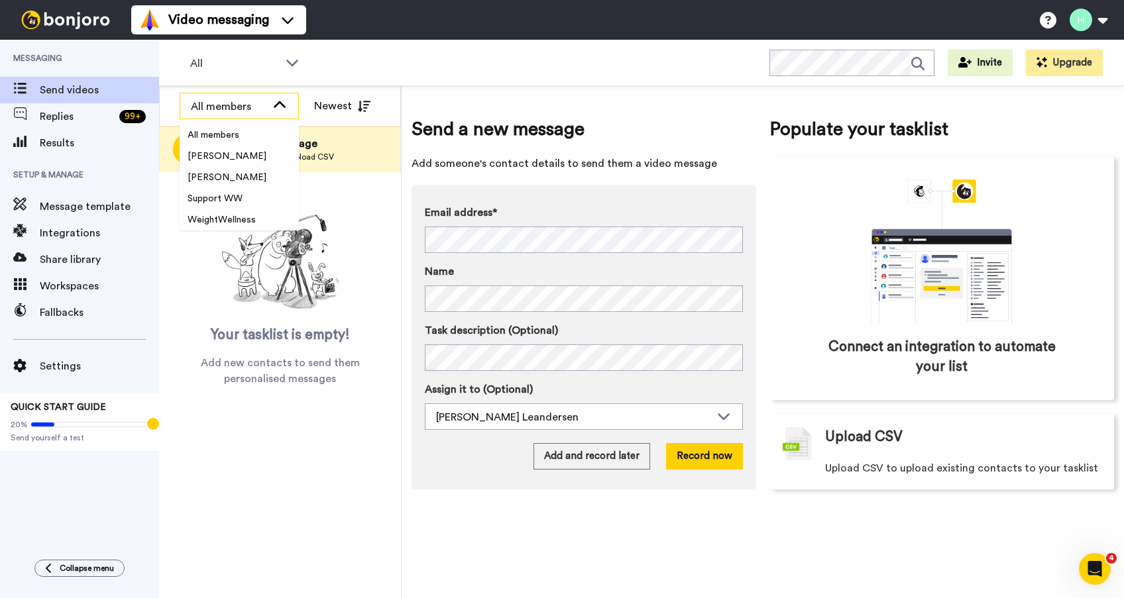
click at [281, 107] on icon at bounding box center [280, 105] width 16 height 13
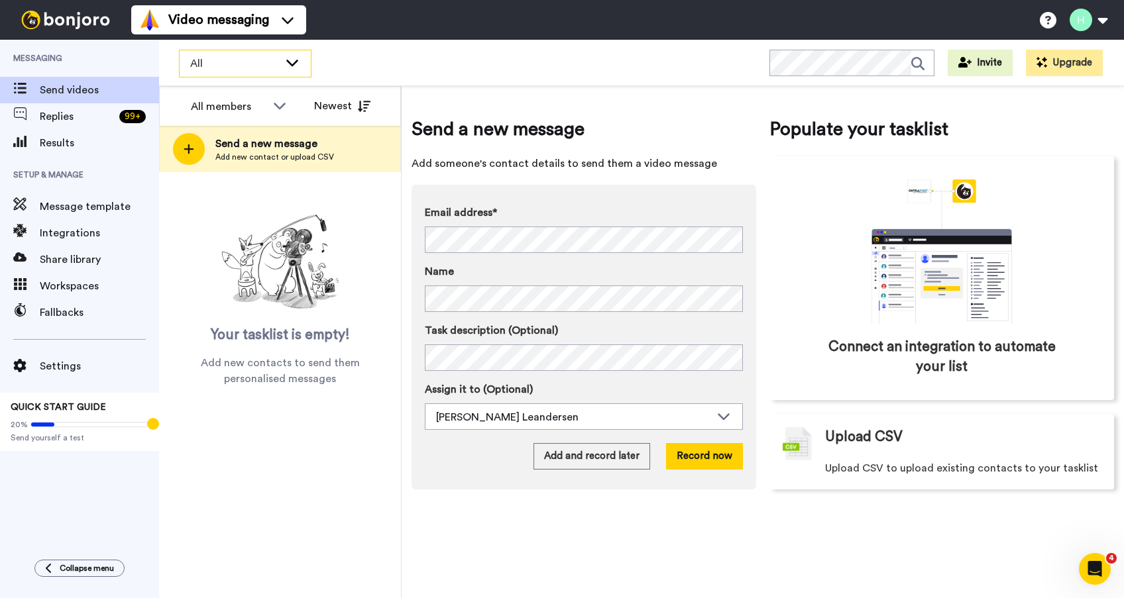
click at [266, 62] on span "All" at bounding box center [234, 64] width 89 height 16
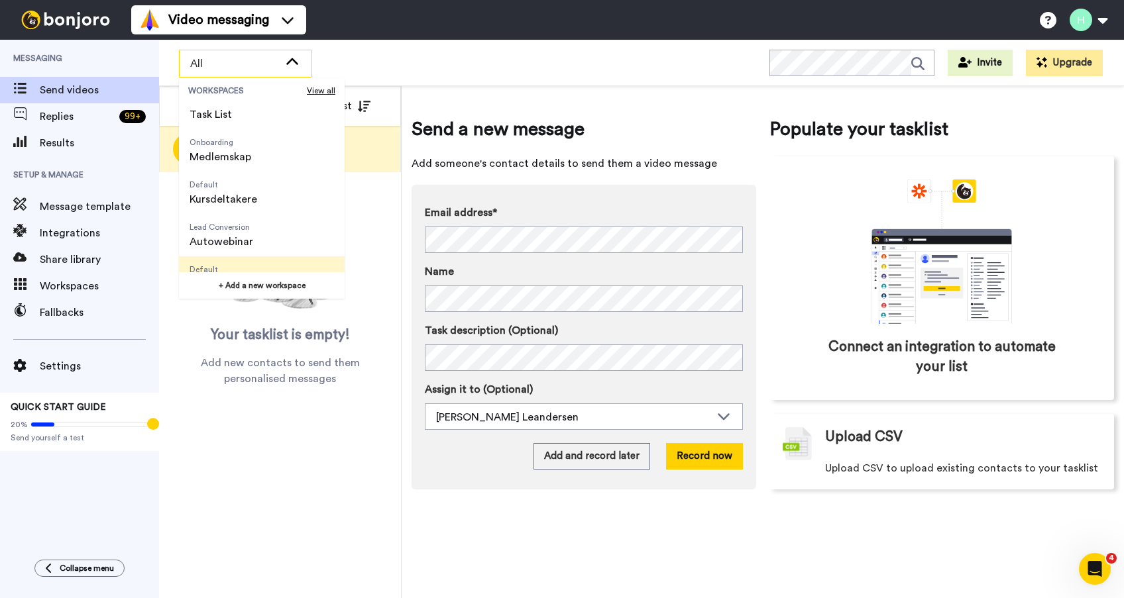
scroll to position [127, 0]
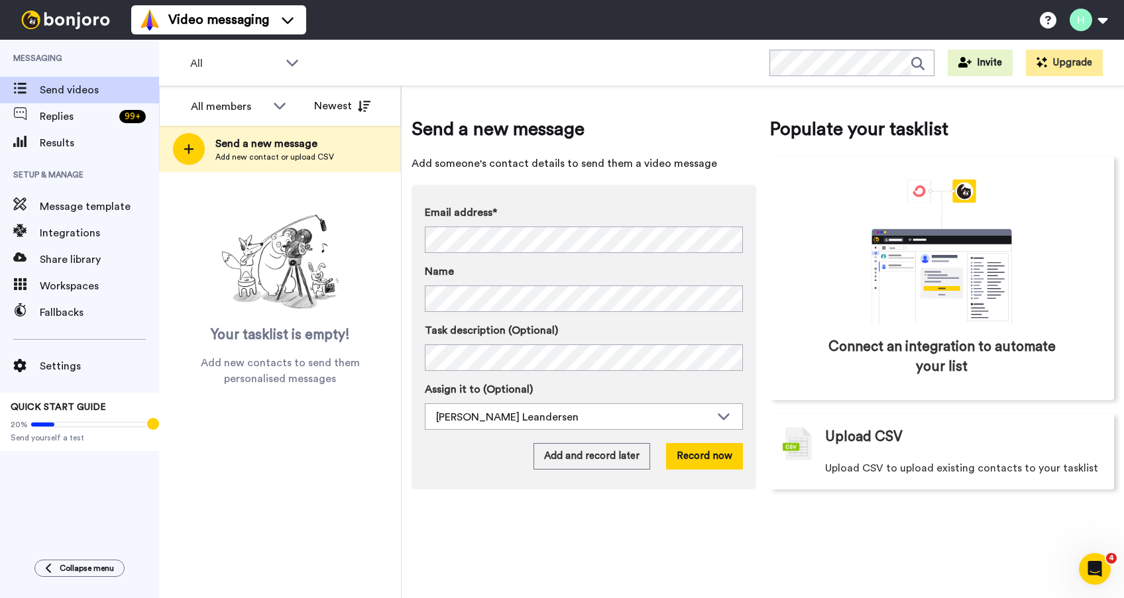
click at [280, 430] on div "All members All members Ingvill Weider Camilla Lind Support WW WeightWellness H…" at bounding box center [280, 342] width 243 height 512
click at [67, 118] on span "Replies" at bounding box center [77, 117] width 74 height 16
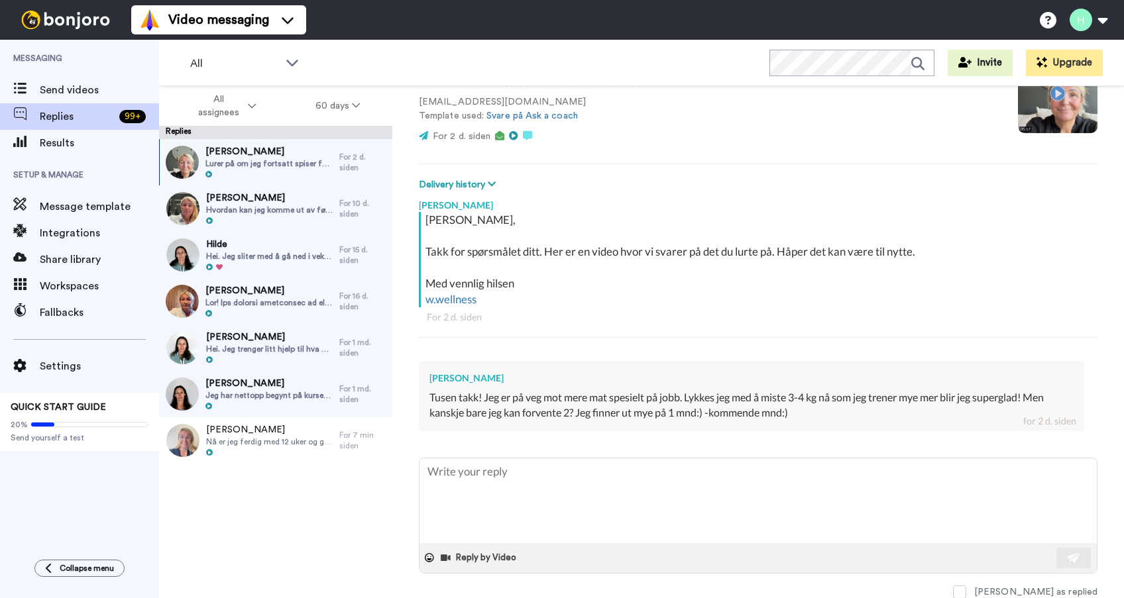
scroll to position [146, 0]
drag, startPoint x: 199, startPoint y: 132, endPoint x: 160, endPoint y: 131, distance: 39.1
click at [160, 131] on div "Replies" at bounding box center [275, 132] width 233 height 13
copy div "Replies"
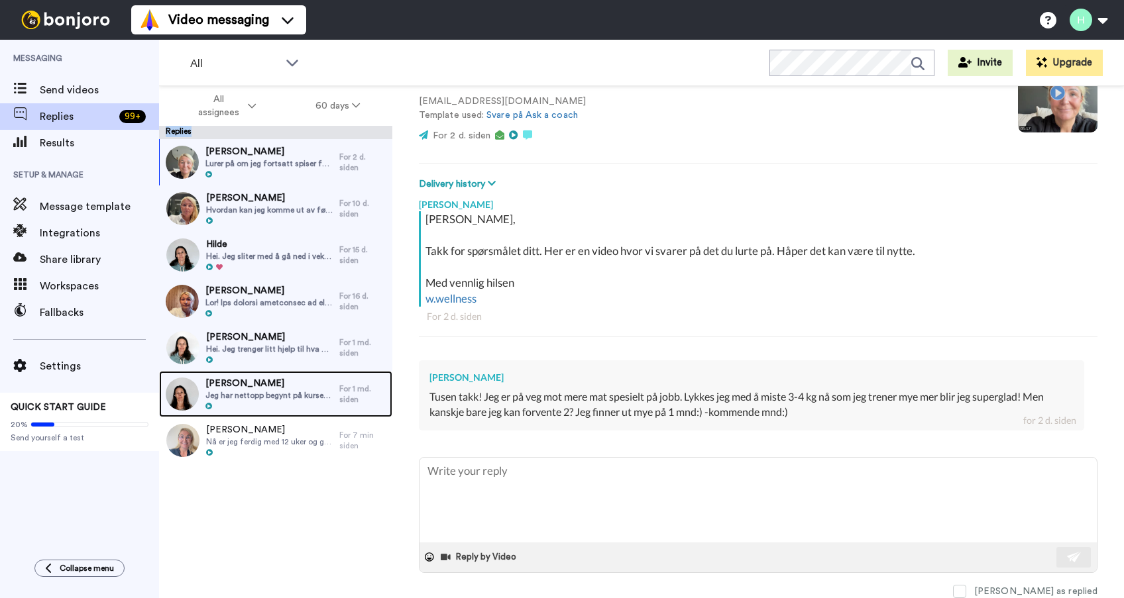
click at [284, 395] on span "Jeg har nettopp begynt på kurset denne uka. Vi har en sønn hjemme med [PERSON_N…" at bounding box center [268, 395] width 127 height 11
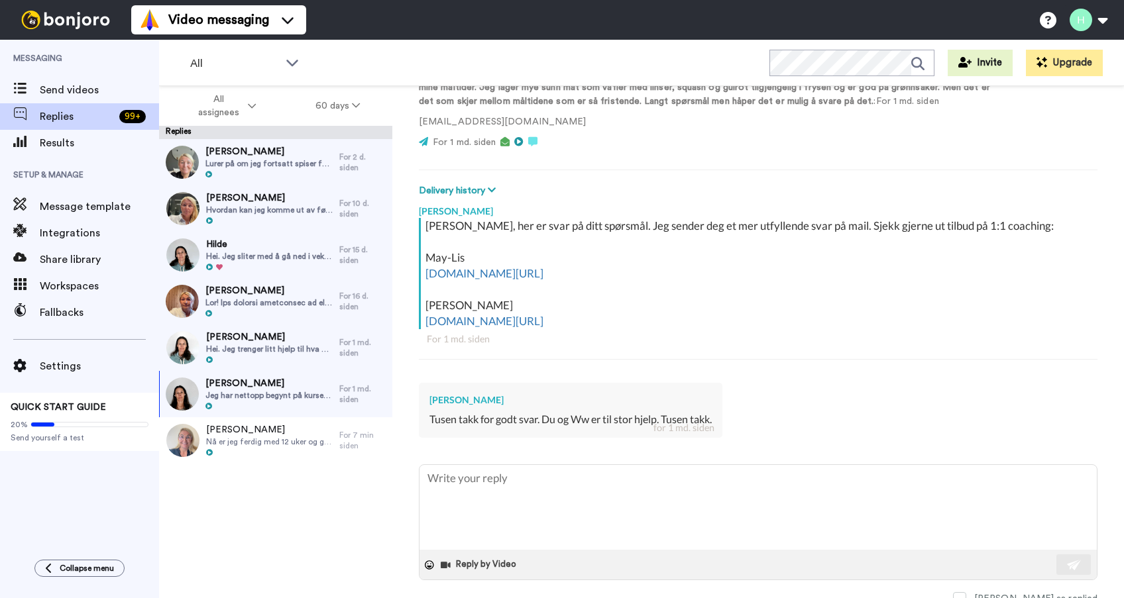
scroll to position [160, 0]
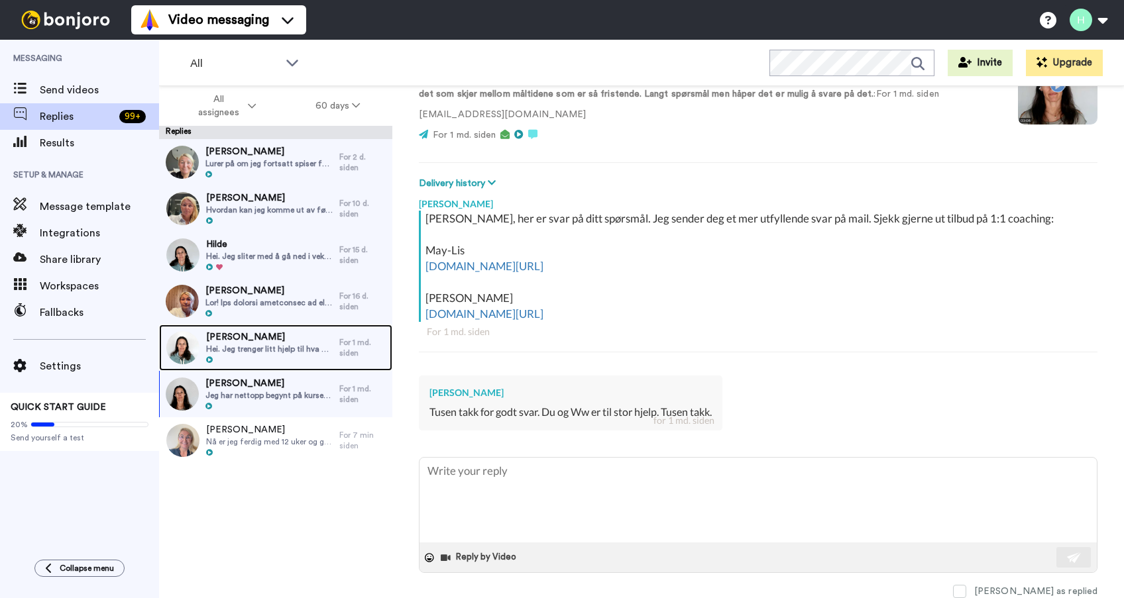
click at [259, 341] on span "[PERSON_NAME]" at bounding box center [269, 337] width 127 height 13
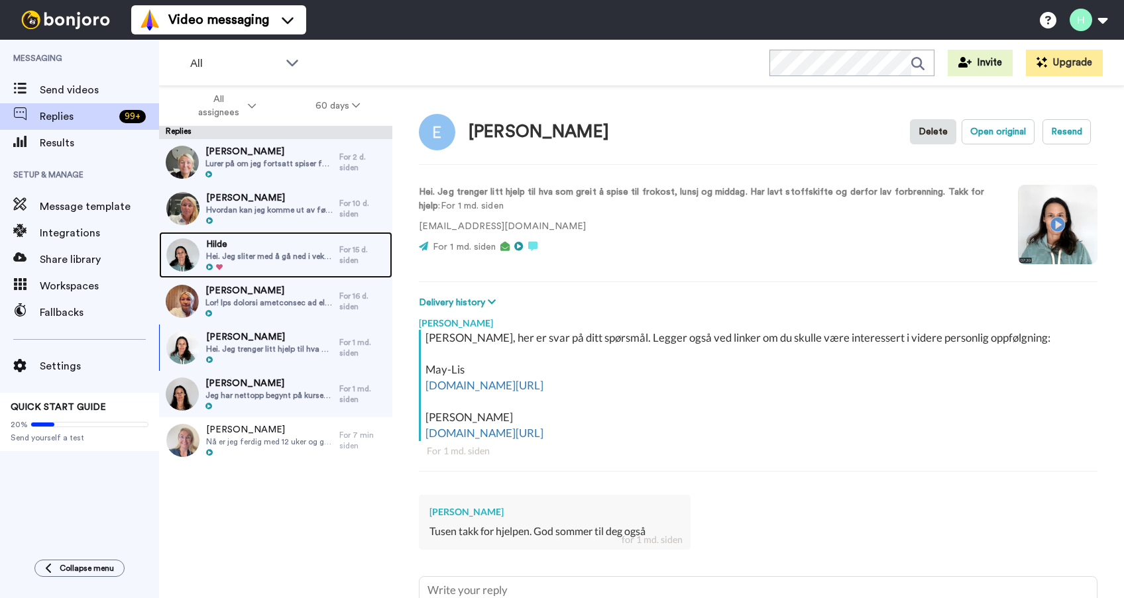
click at [228, 257] on span "Hei. Jeg sliter med å gå ned i vekt. Snart ferdig med 12 ukers programmet. Veid…" at bounding box center [269, 256] width 127 height 11
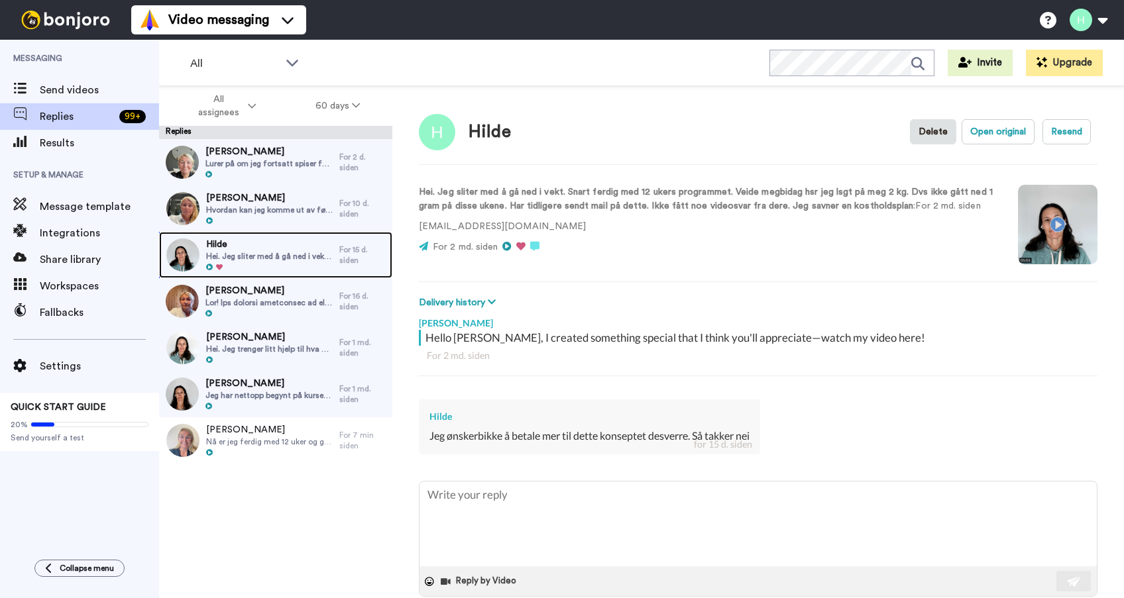
click at [279, 254] on span "Hei. Jeg sliter med å gå ned i vekt. Snart ferdig med 12 ukers programmet. Veid…" at bounding box center [269, 256] width 127 height 11
type textarea "x"
